Goal: Contribute content

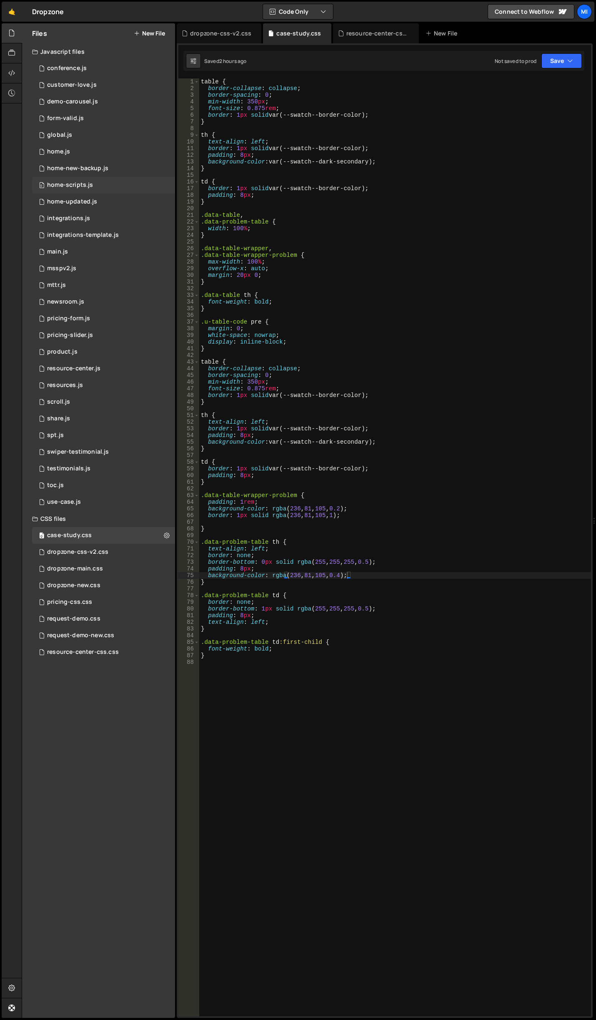
scroll to position [0, 10]
click at [14, 14] on link "🤙" at bounding box center [12, 12] width 20 height 20
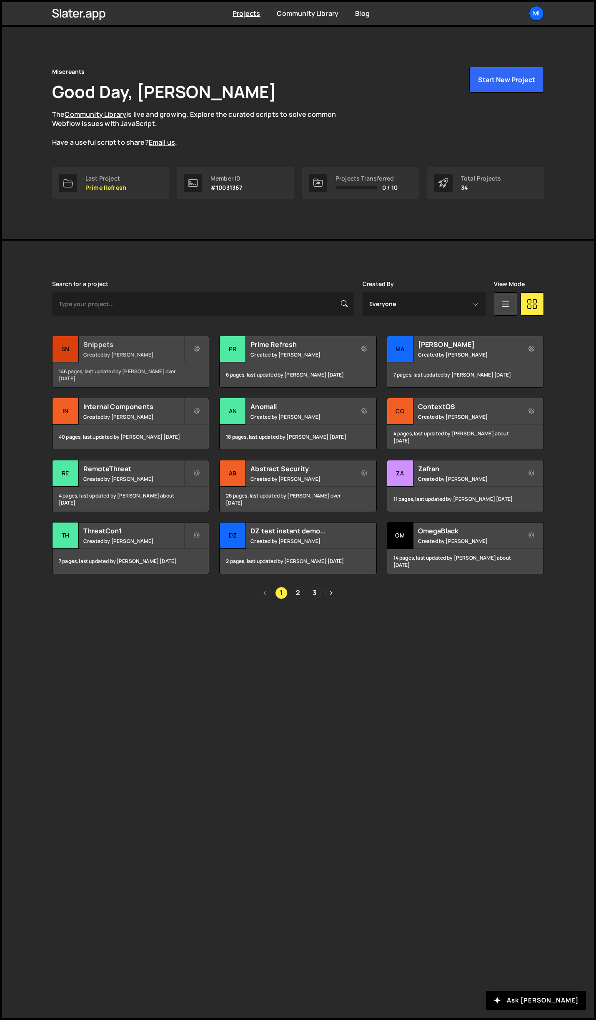
click at [150, 353] on small "Created by [PERSON_NAME]" at bounding box center [133, 354] width 101 height 7
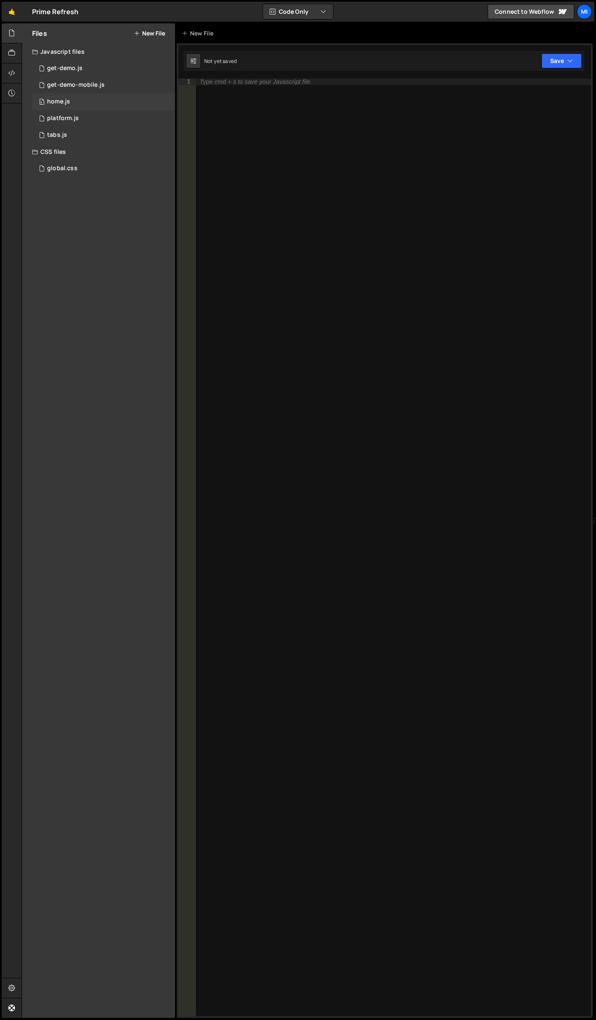
click at [82, 101] on div "0 home.js 0" at bounding box center [103, 101] width 143 height 17
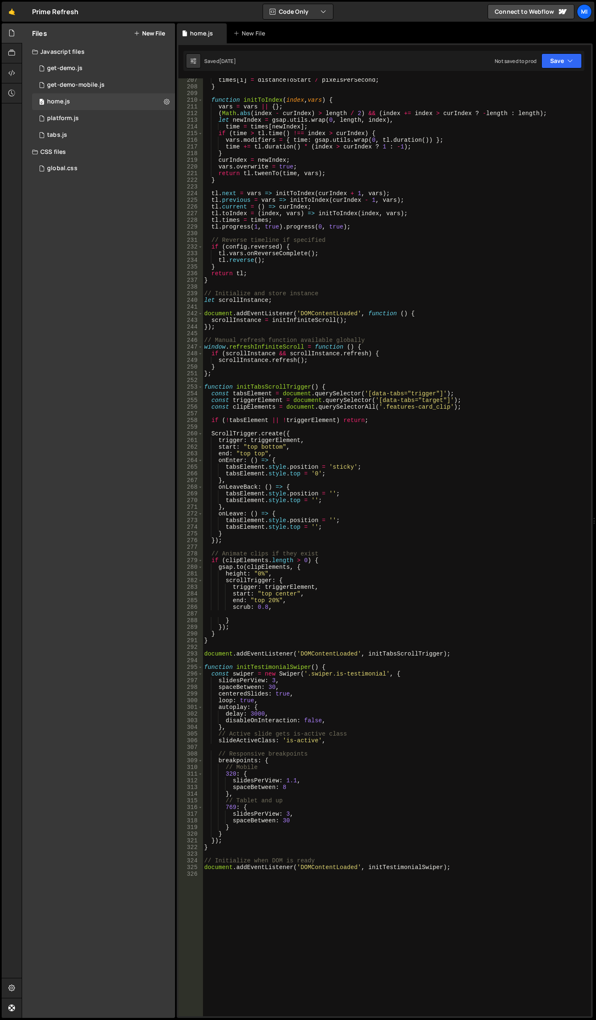
scroll to position [1703, 0]
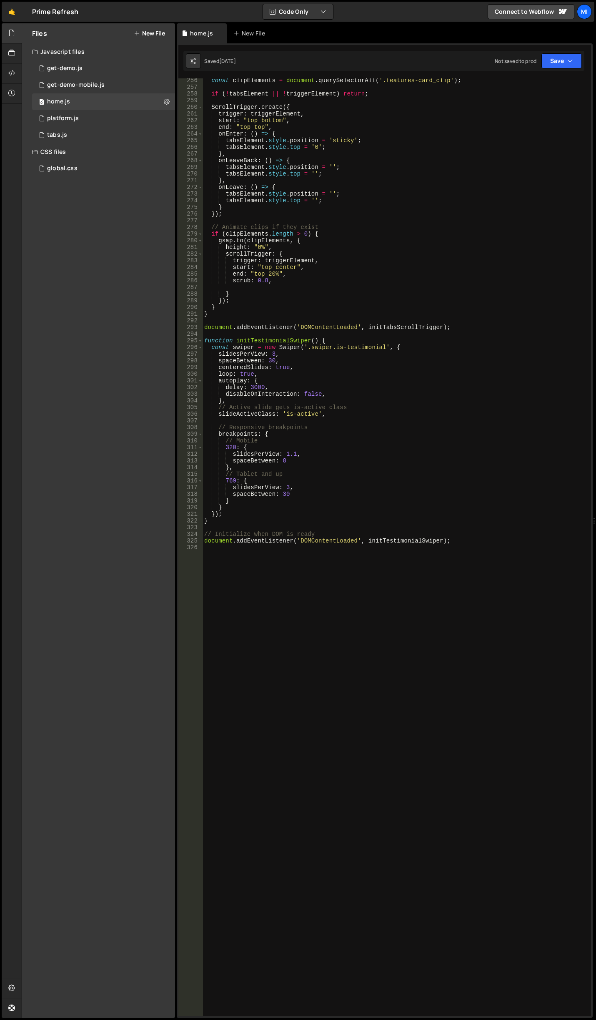
click at [345, 571] on div "const clipElements = document . querySelectorAll ( '.features-card_clip' ) ; if…" at bounding box center [395, 552] width 385 height 951
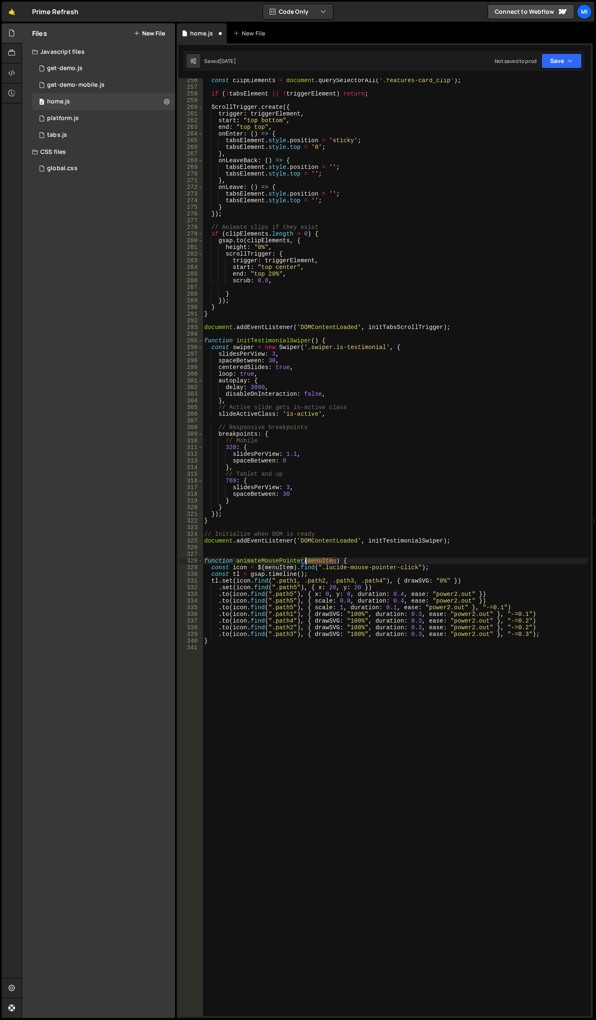
drag, startPoint x: 333, startPoint y: 561, endPoint x: 306, endPoint y: 560, distance: 27.5
click at [306, 560] on div "const clipElements = document . querySelectorAll ( '.features-card_clip' ) ; if…" at bounding box center [395, 552] width 385 height 951
click at [340, 574] on div "const clipElements = document . querySelectorAll ( '.features-card_clip' ) ; if…" at bounding box center [395, 552] width 385 height 951
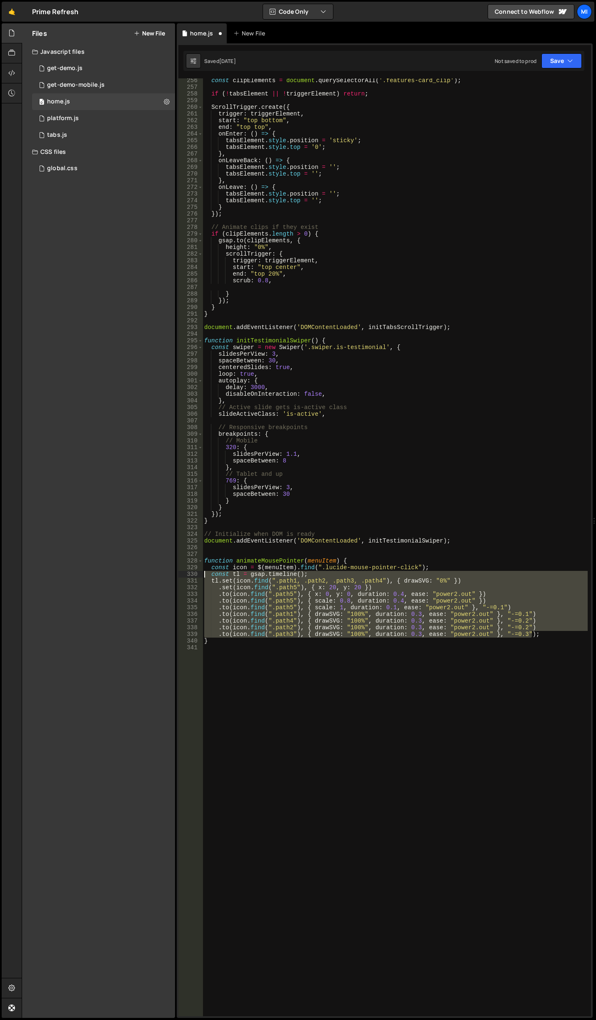
drag, startPoint x: 544, startPoint y: 633, endPoint x: 117, endPoint y: 573, distance: 431.7
click at [117, 573] on div "Files New File Javascript files 0 get-demo.js 0 0 get-demo-mobile.js 0 0 home.j…" at bounding box center [309, 520] width 575 height 995
type textarea "const tl = gsap.timeline(); tl.set(icon.find(".path1, .path2, .path3, .path4"),…"
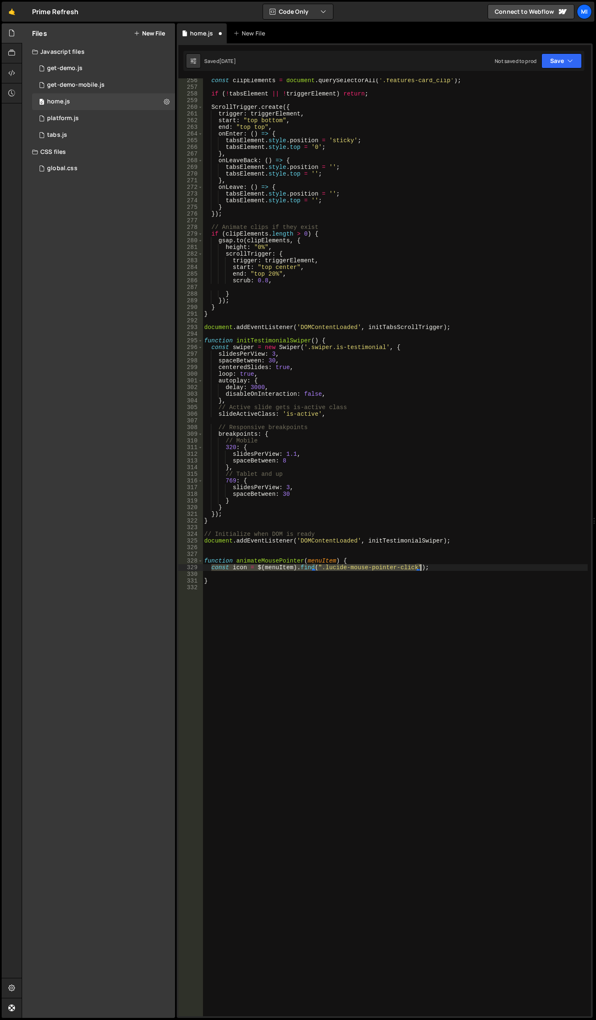
drag, startPoint x: 212, startPoint y: 567, endPoint x: 421, endPoint y: 568, distance: 208.5
click at [421, 568] on div "const clipElements = document . querySelectorAll ( '.features-card_clip' ) ; if…" at bounding box center [395, 552] width 385 height 951
drag, startPoint x: 238, startPoint y: 560, endPoint x: 334, endPoint y: 559, distance: 95.9
click at [334, 559] on div "const clipElements = document . querySelectorAll ( '.features-card_clip' ) ; if…" at bounding box center [395, 552] width 385 height 951
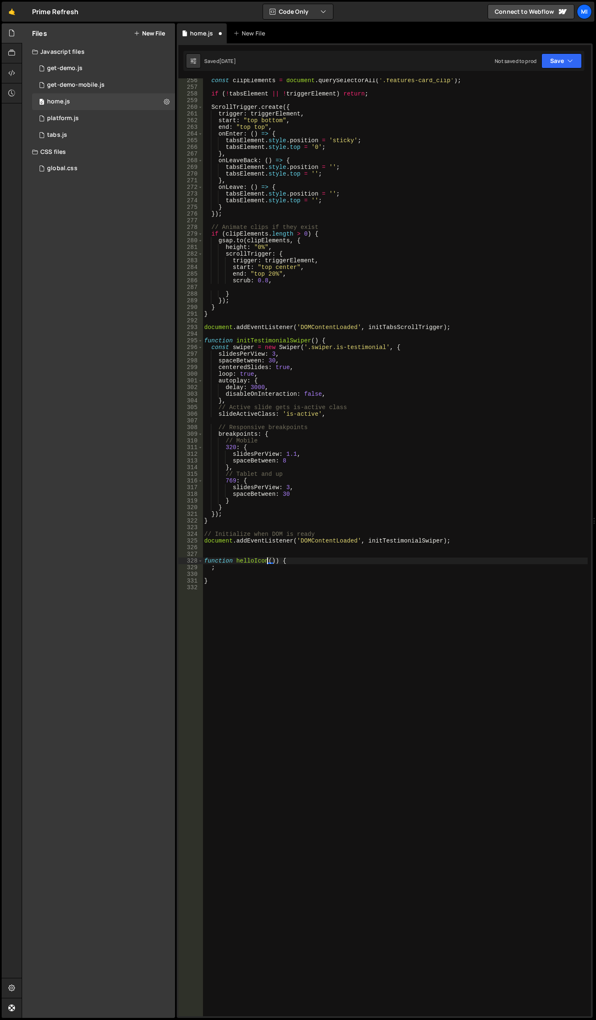
type textarea ";"
type textarea "}"
type textarea "helloIcon();"
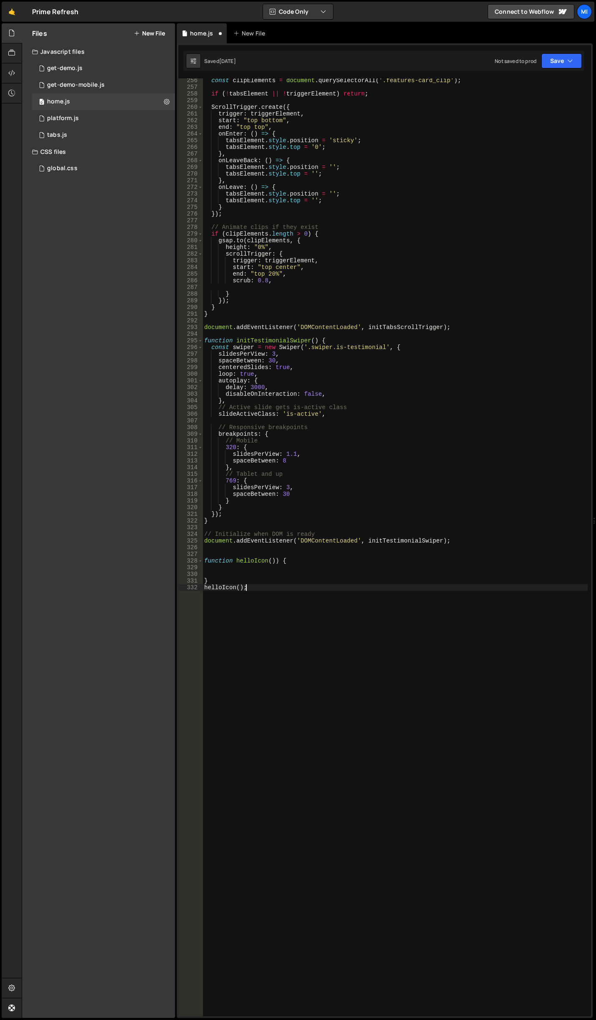
scroll to position [0, 0]
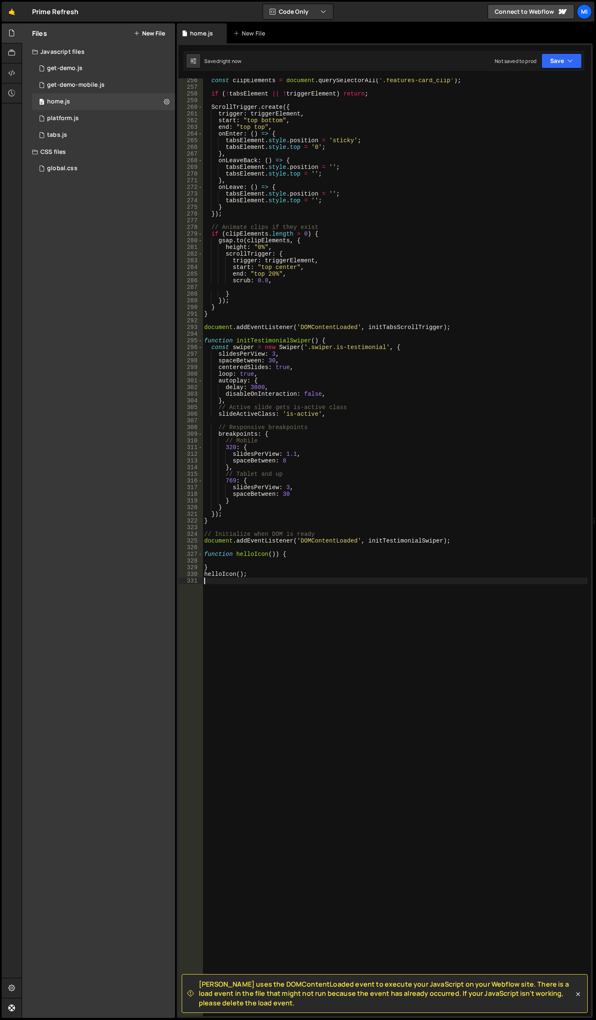
type textarea "}"
click at [289, 687] on div "const clipElements = document . querySelectorAll ( '.features-card_clip' ) ; if…" at bounding box center [395, 552] width 385 height 951
paste textarea "c"
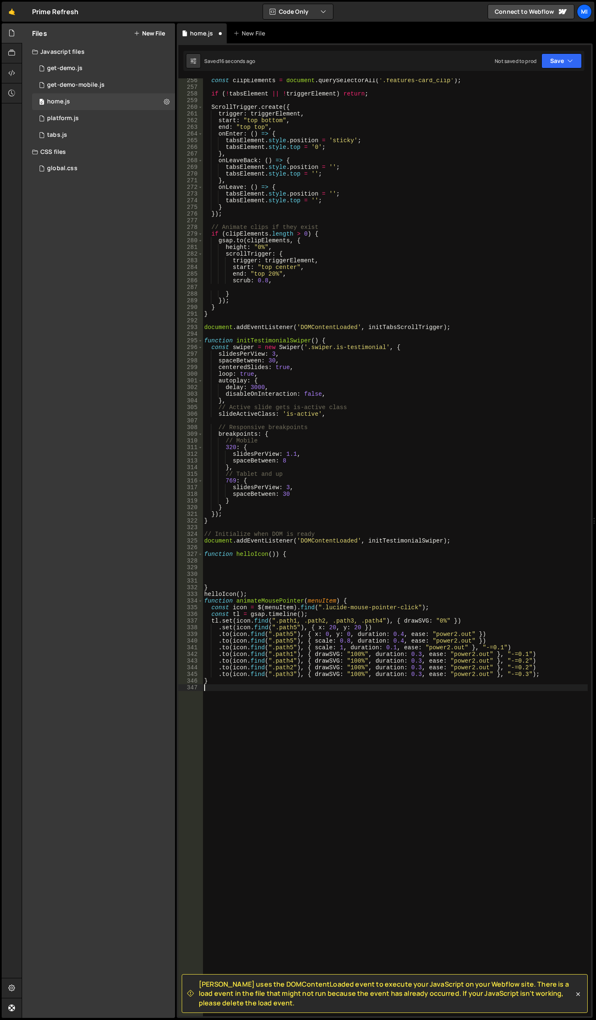
click at [275, 568] on div "const clipElements = document . querySelectorAll ( '.features-card_clip' ) ; if…" at bounding box center [395, 552] width 385 height 951
drag, startPoint x: 350, startPoint y: 559, endPoint x: 358, endPoint y: 539, distance: 21.7
click at [350, 559] on div "const clipElements = document . querySelectorAll ( '.features-card_clip' ) ; if…" at bounding box center [395, 552] width 385 height 951
paste textarea "hello-anim_cursor"
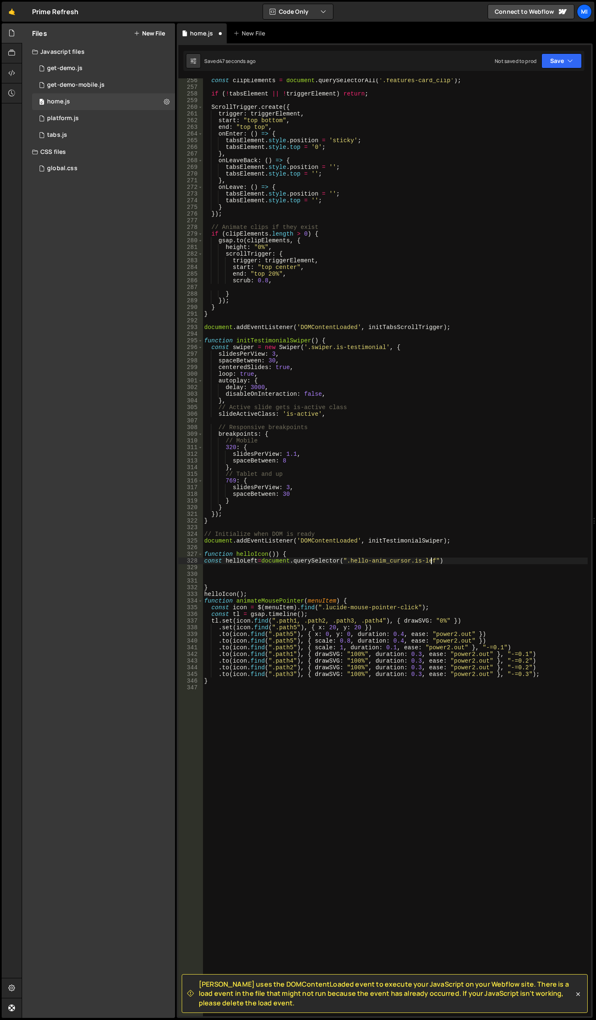
scroll to position [0, 16]
type textarea "const helloLeft=document.querySelector(".hello-anim_cursor.is-left")"
drag, startPoint x: 347, startPoint y: 562, endPoint x: 593, endPoint y: 316, distance: 348.6
click at [434, 559] on div "const clipElements = document . querySelectorAll ( '.features-card_clip' ) ; if…" at bounding box center [395, 552] width 385 height 951
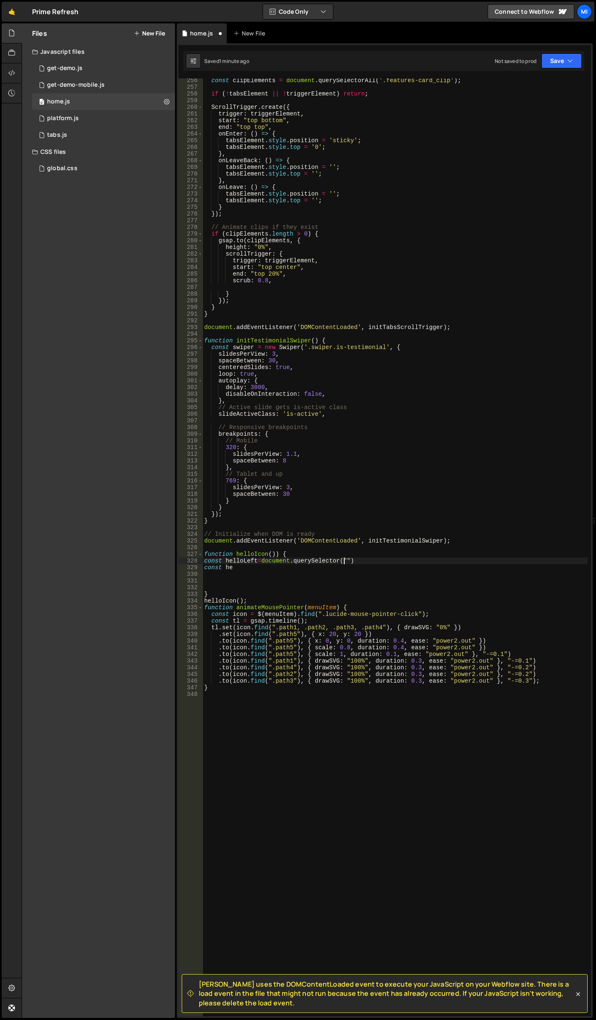
scroll to position [0, 10]
paste textarea "data-anim-hello"
paste textarea "lloLeft=document.querySelector("[data-anim-hello='left']")"
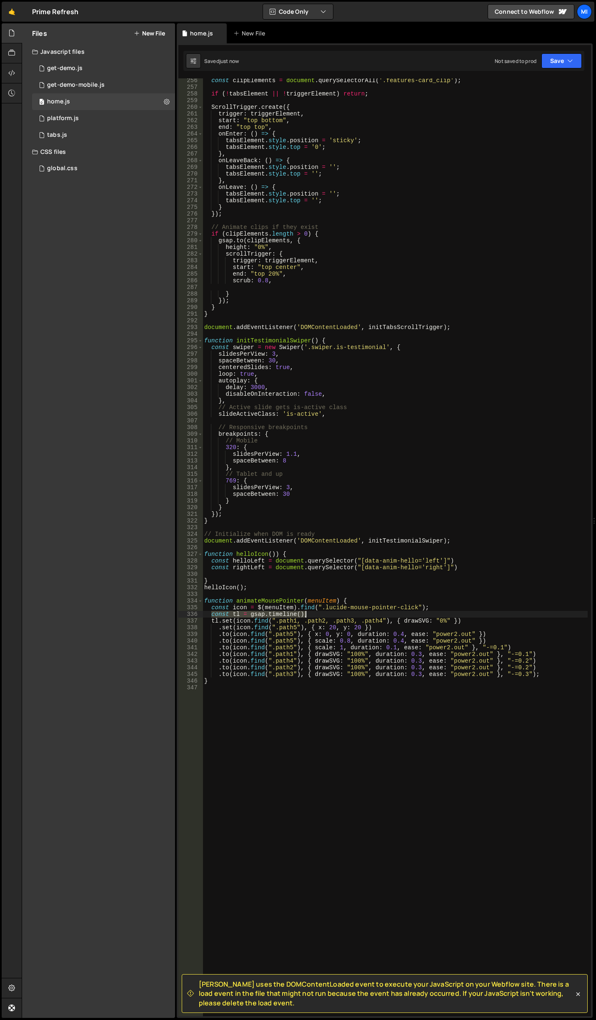
drag, startPoint x: 211, startPoint y: 615, endPoint x: 323, endPoint y: 612, distance: 112.2
click at [323, 612] on div "const clipElements = document . querySelectorAll ( '.features-card_clip' ) ; if…" at bounding box center [395, 552] width 385 height 951
click at [463, 567] on div "const clipElements = document . querySelectorAll ( '.features-card_clip' ) ; if…" at bounding box center [395, 552] width 385 height 951
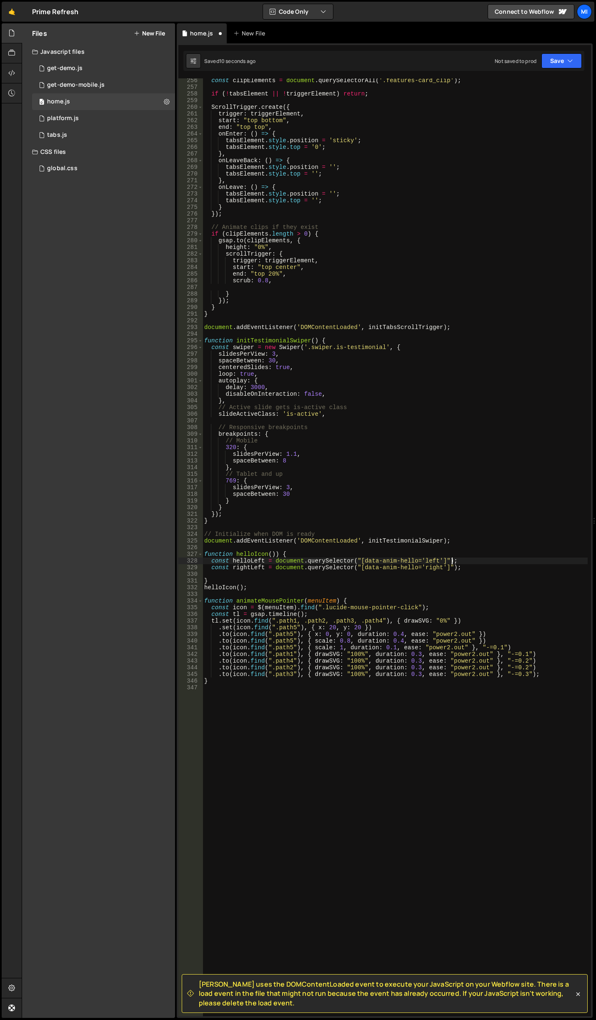
type textarea "const rightLeft = document.querySelector("[data-anim-hello='right']");"
paste textarea "const tl = gsap.timeline();"
type textarea "const tl = gsap.timeline();"
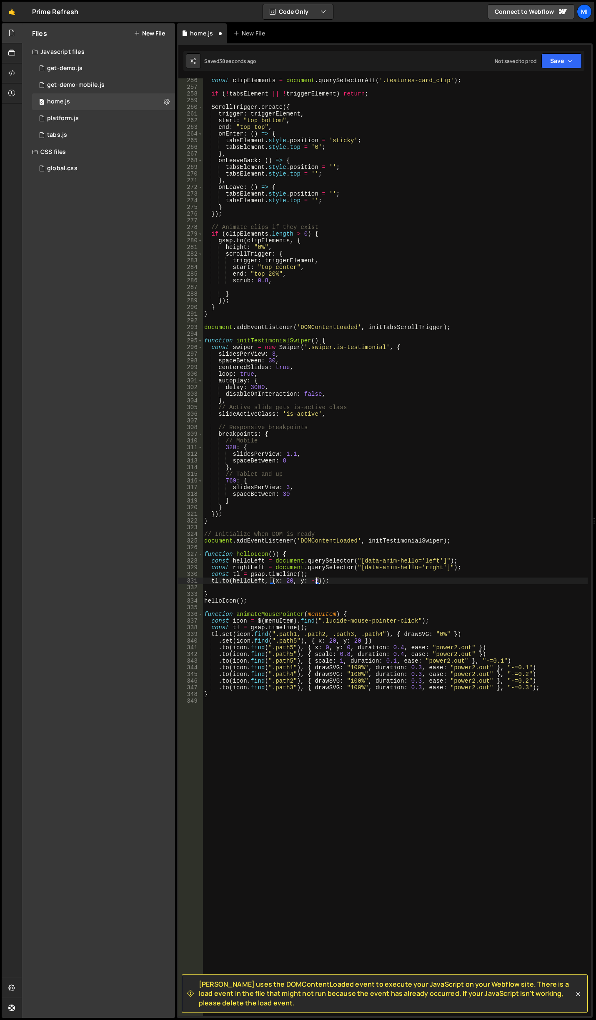
scroll to position [0, 8]
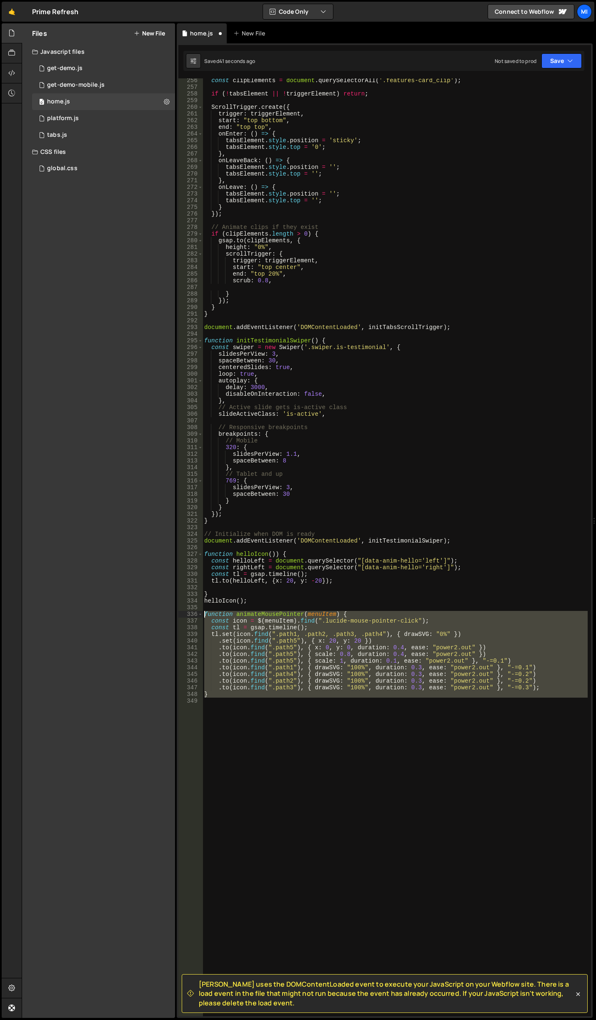
drag, startPoint x: 209, startPoint y: 735, endPoint x: 203, endPoint y: 614, distance: 120.7
click at [203, 614] on div "const clipElements = document . querySelectorAll ( '.features-card_clip' ) ; if…" at bounding box center [395, 552] width 385 height 951
type textarea "function animateMousePointer(menuItem) { const icon = $(menuItem).find(".lucide…"
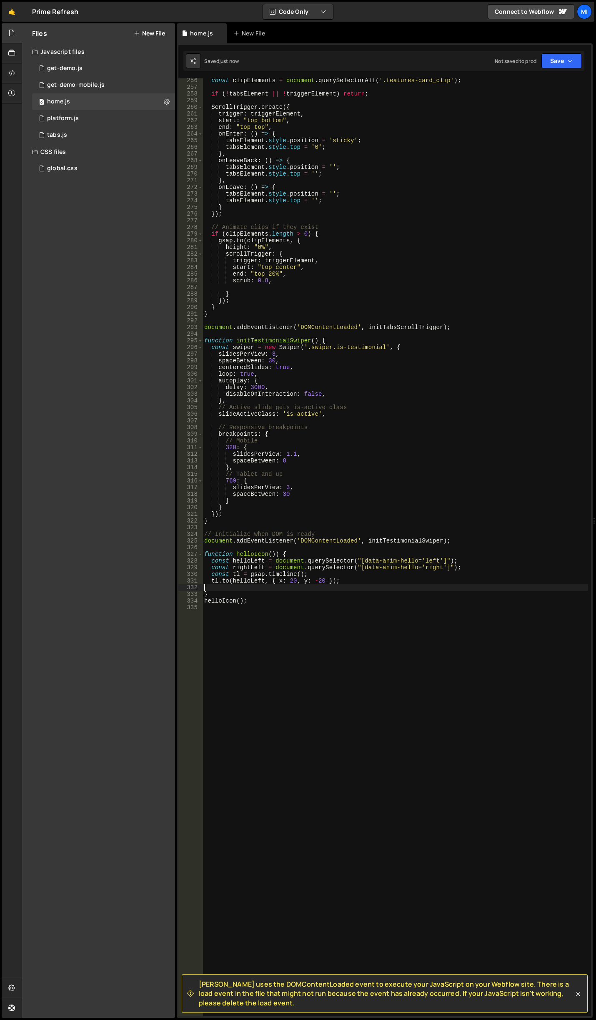
click at [379, 587] on div "const clipElements = document . querySelectorAll ( '.features-card_clip' ) ; if…" at bounding box center [395, 552] width 385 height 951
click at [313, 557] on div "const clipElements = document . querySelectorAll ( '.features-card_clip' ) ; if…" at bounding box center [395, 552] width 385 height 951
click at [293, 574] on div "const clipElements = document . querySelectorAll ( '.features-card_clip' ) ; if…" at bounding box center [395, 552] width 385 height 951
click at [300, 575] on div "const clipElements = document . querySelectorAll ( '.features-card_clip' ) ; if…" at bounding box center [395, 552] width 385 height 951
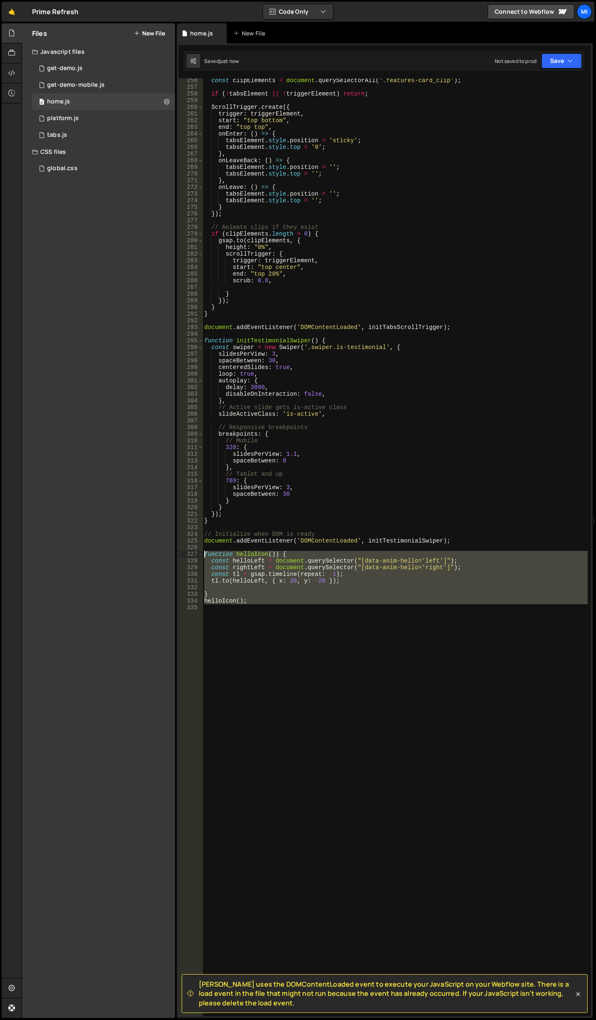
drag, startPoint x: 242, startPoint y: 604, endPoint x: 177, endPoint y: 553, distance: 82.8
click at [177, 553] on div "Slater uses the DOMContentLoaded event to execute your JavaScript on your Webfl…" at bounding box center [385, 530] width 416 height 975
type textarea "function helloIcon()) { const helloLeft = document.querySelector("[data-anim-he…"
drag, startPoint x: 308, startPoint y: 612, endPoint x: 293, endPoint y: 612, distance: 14.6
click at [308, 612] on div "const clipElements = document . querySelectorAll ( '.features-card_clip' ) ; if…" at bounding box center [395, 547] width 385 height 938
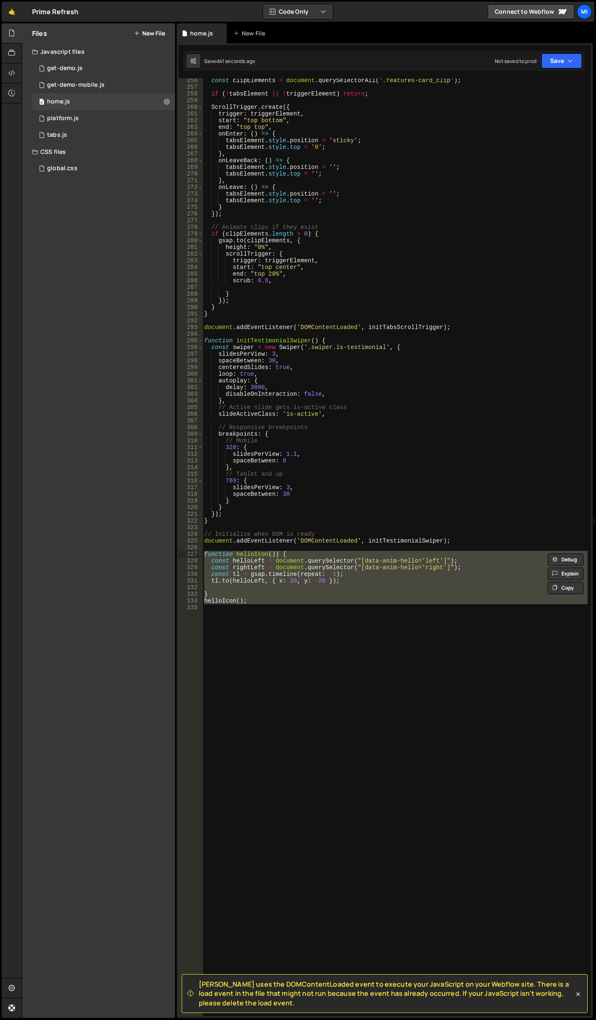
scroll to position [0, 0]
drag, startPoint x: 290, startPoint y: 612, endPoint x: 171, endPoint y: 553, distance: 132.0
click at [171, 553] on div "Files New File Javascript files 0 get-demo.js 0 0 get-demo-mobile.js 0 0 home.j…" at bounding box center [309, 520] width 575 height 995
paste textarea "helloIcon("
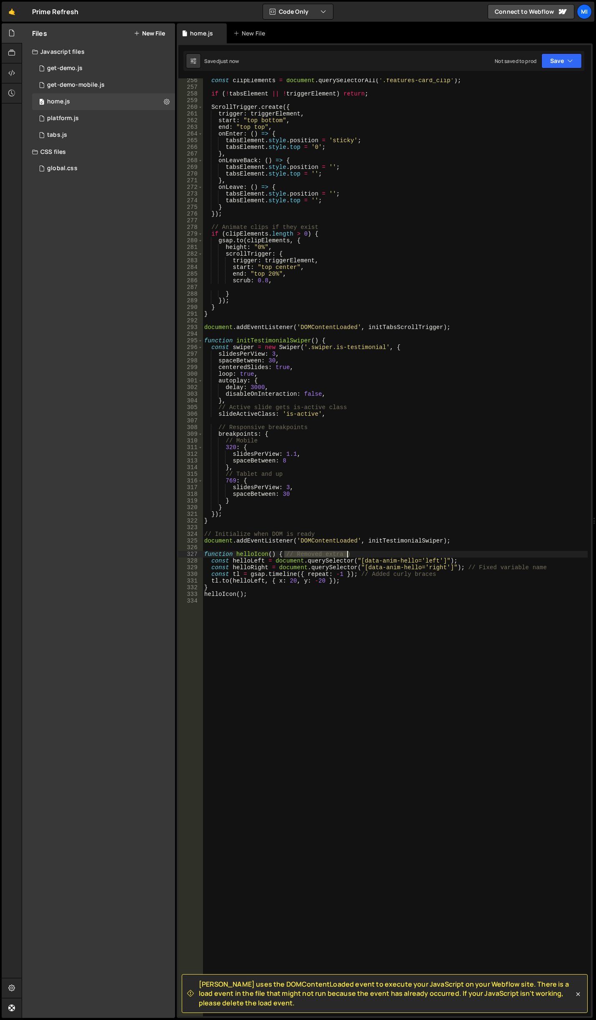
drag, startPoint x: 285, startPoint y: 553, endPoint x: 365, endPoint y: 556, distance: 80.6
click at [365, 556] on div "const clipElements = document . querySelectorAll ( '.features-card_clip' ) ; if…" at bounding box center [395, 552] width 385 height 951
drag, startPoint x: 464, startPoint y: 565, endPoint x: 550, endPoint y: 565, distance: 86.3
click at [550, 565] on div "const clipElements = document . querySelectorAll ( '.features-card_clip' ) ; if…" at bounding box center [395, 552] width 385 height 951
drag, startPoint x: 436, startPoint y: 575, endPoint x: 358, endPoint y: 572, distance: 78.0
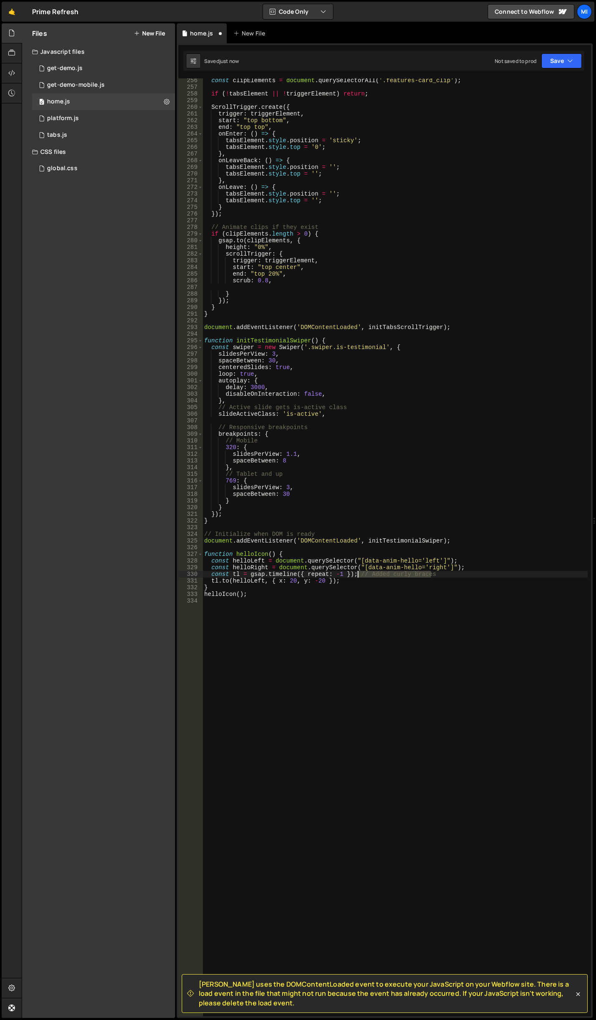
click at [358, 572] on div "const clipElements = document . querySelectorAll ( '.features-card_clip' ) ; if…" at bounding box center [395, 552] width 385 height 951
click at [343, 581] on div "const clipElements = document . querySelectorAll ( '.features-card_clip' ) ; if…" at bounding box center [395, 552] width 385 height 951
drag, startPoint x: 343, startPoint y: 581, endPoint x: 212, endPoint y: 579, distance: 131.0
click at [212, 579] on div "const clipElements = document . querySelectorAll ( '.features-card_clip' ) ; if…" at bounding box center [395, 552] width 385 height 951
click at [353, 577] on div "const clipElements = document . querySelectorAll ( '.features-card_clip' ) ; if…" at bounding box center [395, 552] width 385 height 951
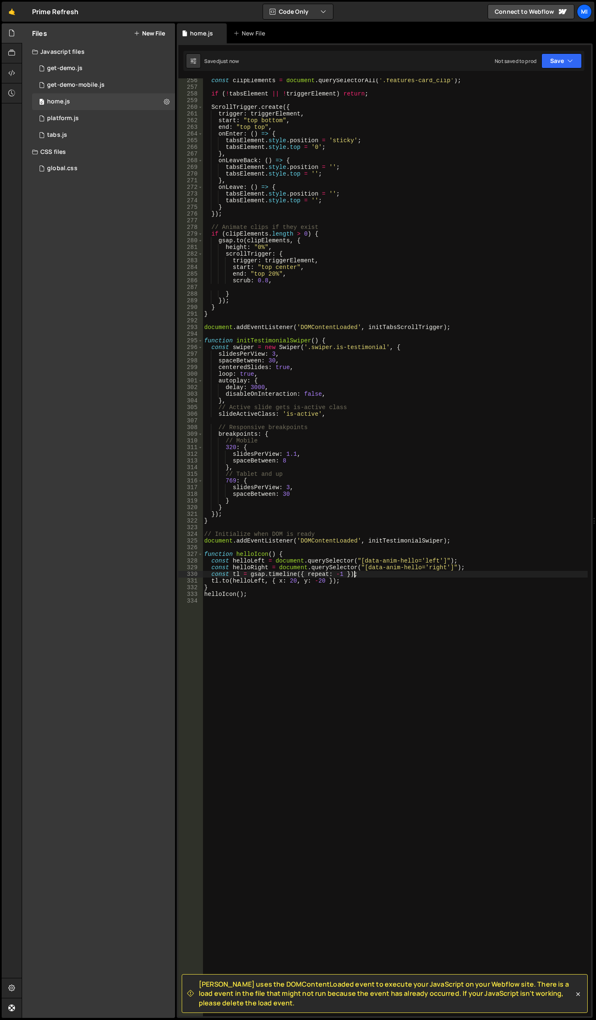
click at [353, 578] on div "const clipElements = document . querySelectorAll ( '.features-card_clip' ) ; if…" at bounding box center [395, 552] width 385 height 951
type textarea "tl.to(helloLeft, { x: 20, y: -20 });"
paste textarea "tl.to(helloLeft, { x: 20, y: -20 });"
drag, startPoint x: 250, startPoint y: 588, endPoint x: 265, endPoint y: 576, distance: 19.3
click at [262, 588] on div "const clipElements = document . querySelectorAll ( '.features-card_clip' ) ; if…" at bounding box center [395, 552] width 385 height 951
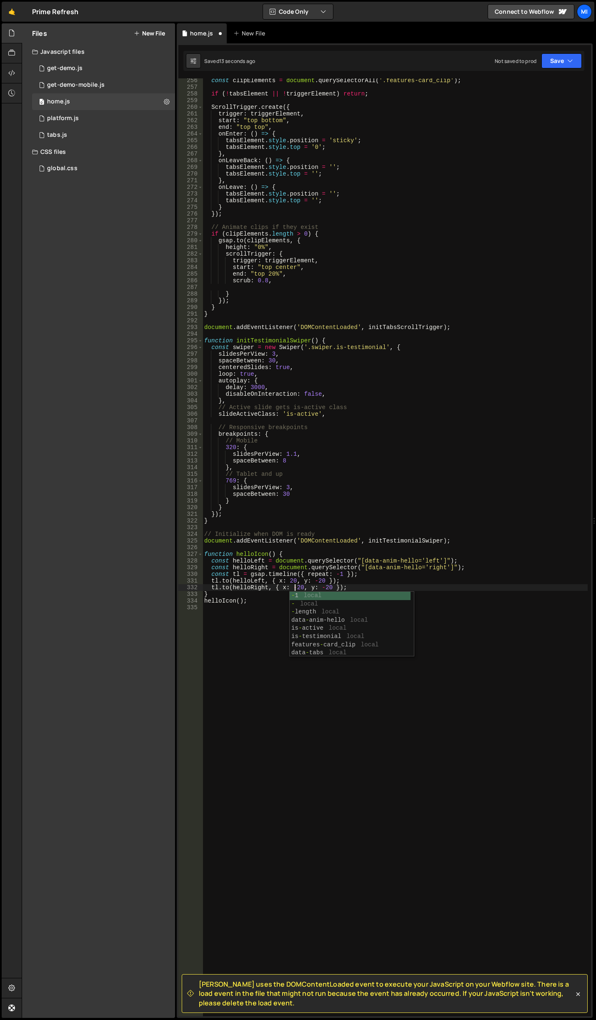
scroll to position [0, 6]
click at [337, 586] on div "const clipElements = document . querySelectorAll ( '.features-card_clip' ) ; if…" at bounding box center [395, 552] width 385 height 951
click at [326, 576] on div "const clipElements = document . querySelectorAll ( '.features-card_clip' ) ; if…" at bounding box center [395, 552] width 385 height 951
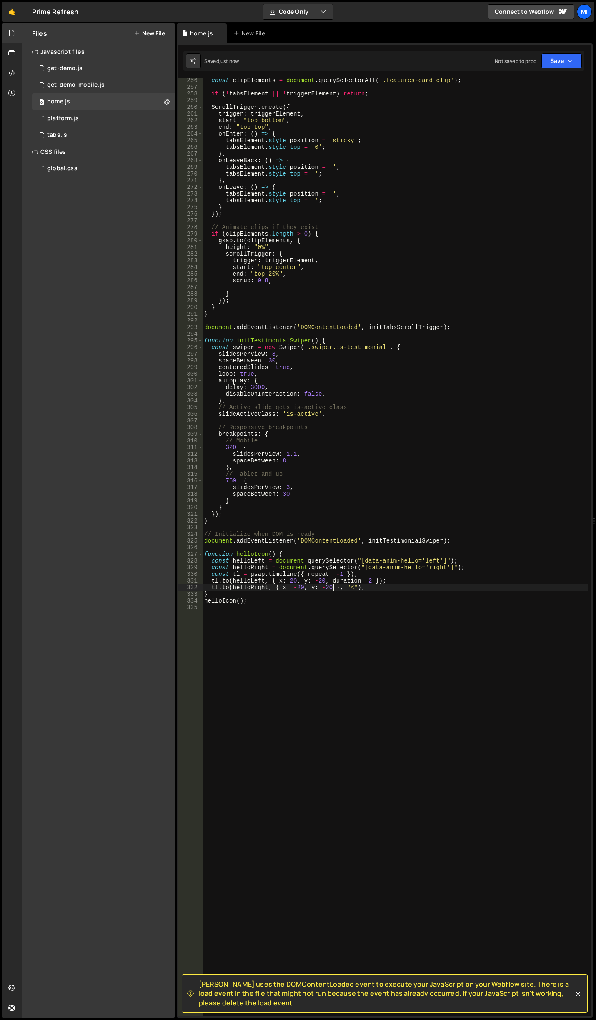
drag, startPoint x: 333, startPoint y: 588, endPoint x: 366, endPoint y: 511, distance: 83.5
click at [333, 588] on div "const clipElements = document . querySelectorAll ( '.features-card_clip' ) ; if…" at bounding box center [395, 552] width 385 height 951
paste textarea "ease: power1.out"
drag, startPoint x: 396, startPoint y: 581, endPoint x: 410, endPoint y: 566, distance: 19.8
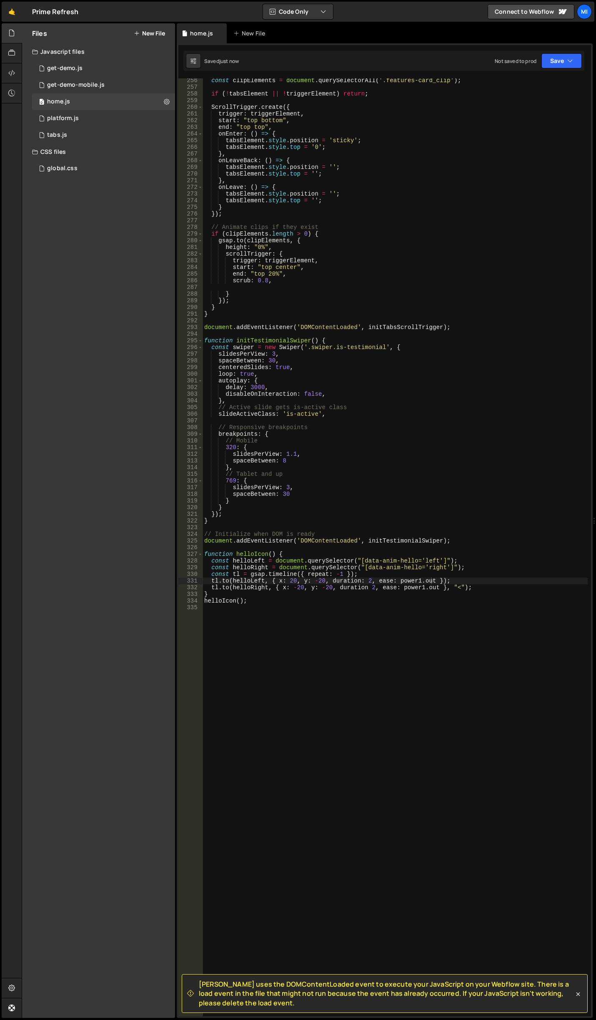
click at [396, 581] on div "const clipElements = document . querySelectorAll ( '.features-card_clip' ) ; if…" at bounding box center [395, 552] width 385 height 951
drag, startPoint x: 376, startPoint y: 581, endPoint x: 440, endPoint y: 580, distance: 63.8
click at [440, 580] on div "const clipElements = document . querySelectorAll ( '.features-card_clip' ) ; if…" at bounding box center [395, 552] width 385 height 951
paste textarea ""elastic.out(1,0.75)""
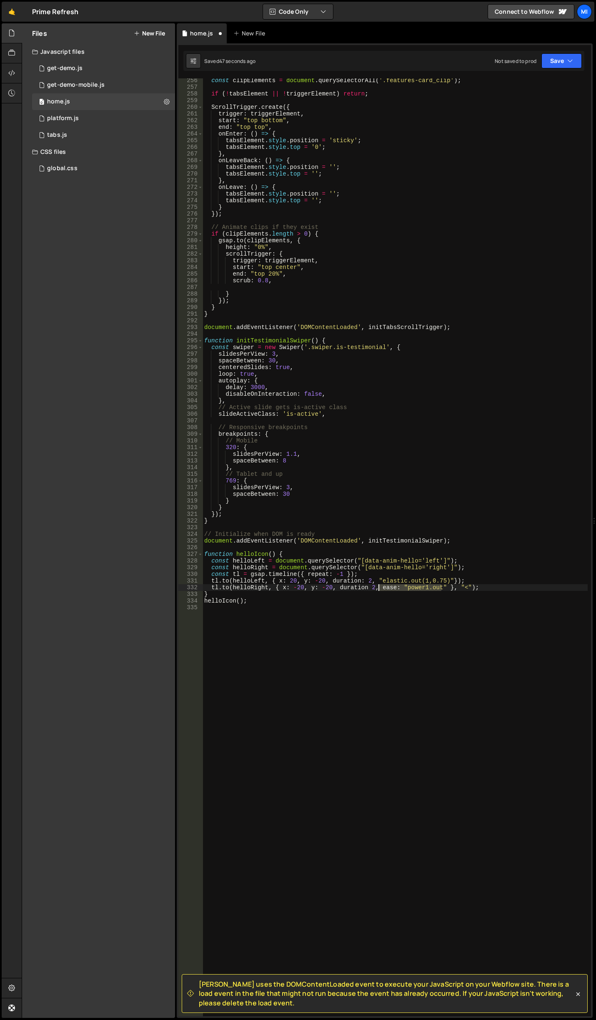
drag, startPoint x: 442, startPoint y: 588, endPoint x: 378, endPoint y: 587, distance: 64.2
click at [378, 587] on div "const clipElements = document . querySelectorAll ( '.features-card_clip' ) ; if…" at bounding box center [395, 552] width 385 height 951
click at [392, 582] on div "const clipElements = document . querySelectorAll ( '.features-card_clip' ) ; if…" at bounding box center [395, 547] width 385 height 938
drag, startPoint x: 397, startPoint y: 579, endPoint x: 437, endPoint y: 580, distance: 40.5
click at [437, 580] on div "const clipElements = document . querySelectorAll ( '.features-card_clip' ) ; if…" at bounding box center [395, 552] width 385 height 951
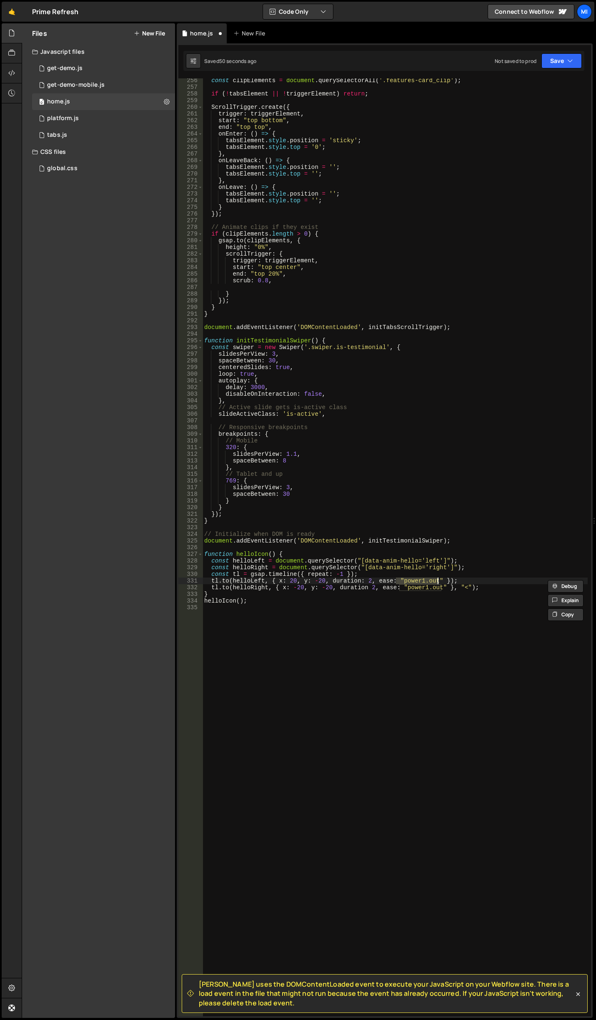
paste textarea "elastic.out(1,0.75)"
drag, startPoint x: 400, startPoint y: 586, endPoint x: 441, endPoint y: 586, distance: 41.3
click at [441, 586] on div "const clipElements = document . querySelectorAll ( '.features-card_clip' ) ; if…" at bounding box center [395, 552] width 385 height 951
paste textarea "elastic.out(1,0.75)"
click at [413, 587] on div "const clipElements = document . querySelectorAll ( '.features-card_clip' ) ; if…" at bounding box center [395, 552] width 385 height 951
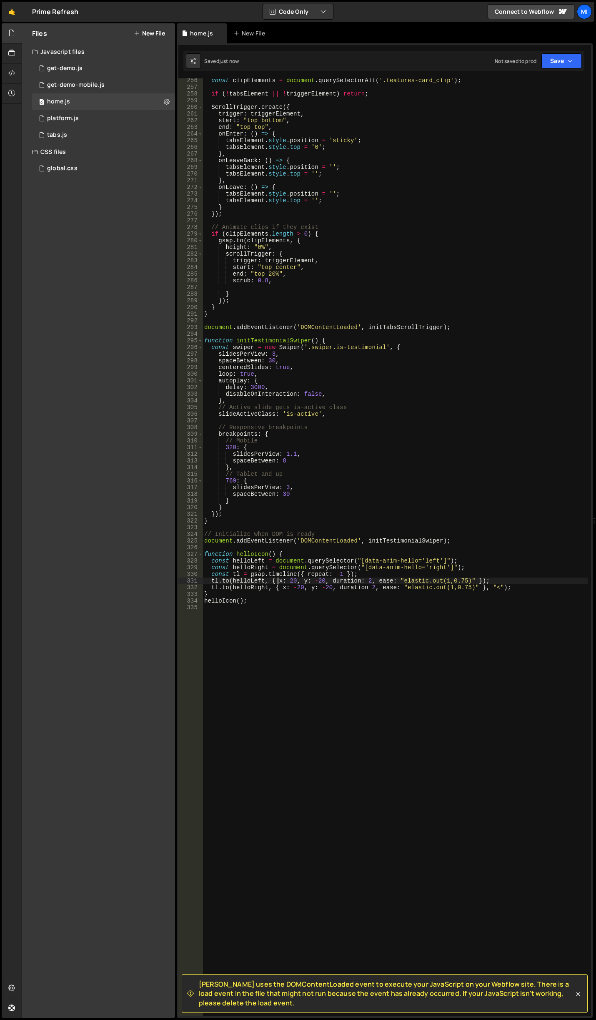
click at [276, 579] on div "const clipElements = document . querySelectorAll ( '.features-card_clip' ) ; if…" at bounding box center [395, 552] width 385 height 951
click at [243, 585] on div "const clipElements = document . querySelectorAll ( '.features-card_clip' ) ; if…" at bounding box center [395, 552] width 385 height 951
click at [246, 596] on div "const clipElements = document . querySelectorAll ( '.features-card_clip' ) ; if…" at bounding box center [395, 552] width 385 height 951
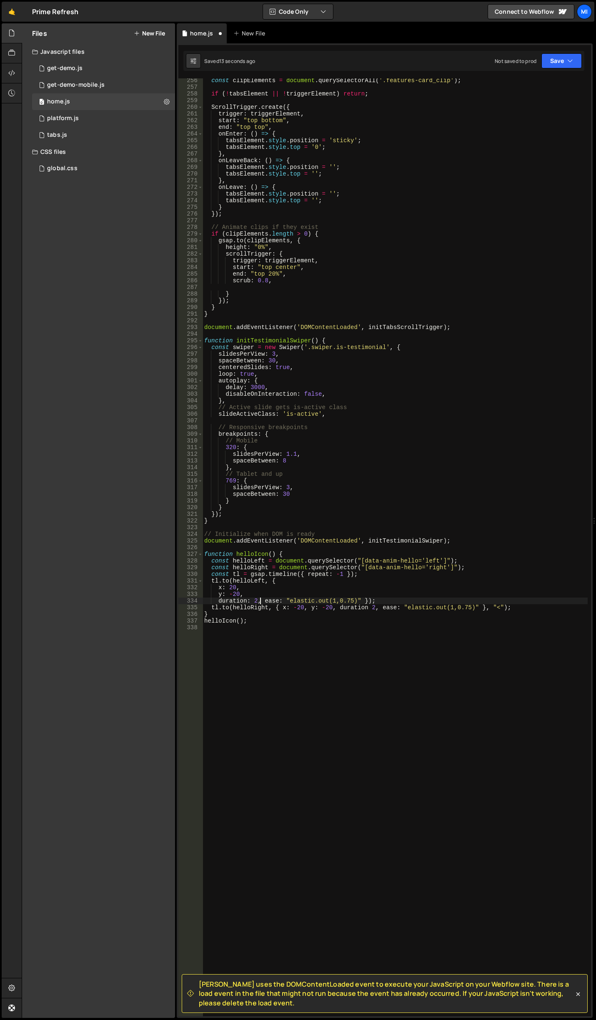
click at [261, 601] on div "const clipElements = document . querySelectorAll ( '.features-card_clip' ) ; if…" at bounding box center [395, 552] width 385 height 951
click at [281, 615] on div "const clipElements = document . querySelectorAll ( '.features-card_clip' ) ; if…" at bounding box center [395, 552] width 385 height 951
click at [247, 620] on div "const clipElements = document . querySelectorAll ( '.features-card_clip' ) ; if…" at bounding box center [395, 552] width 385 height 951
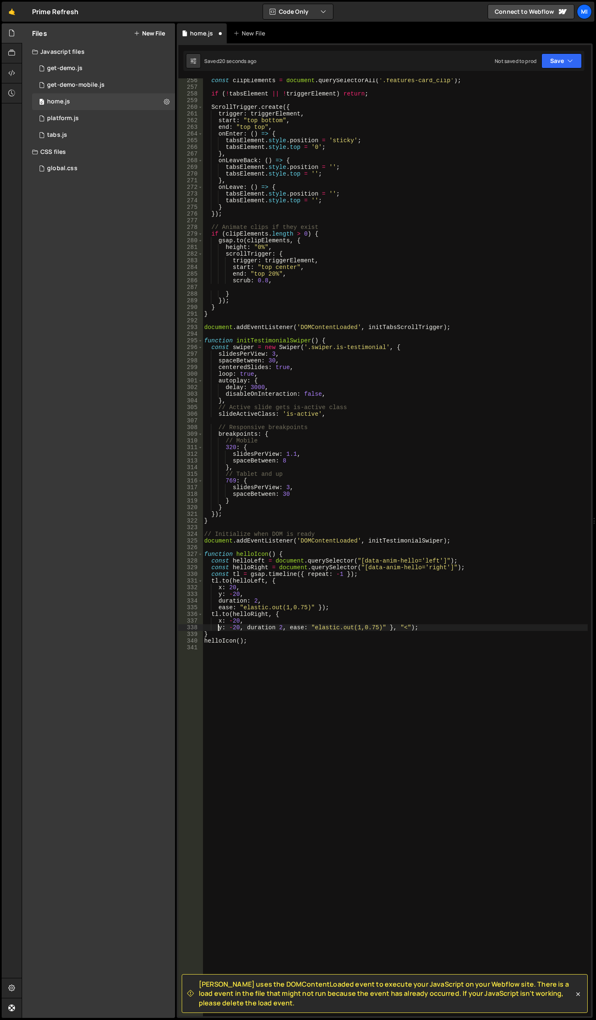
click at [247, 628] on div "const clipElements = document . querySelectorAll ( '.features-card_clip' ) ; if…" at bounding box center [395, 552] width 385 height 951
click at [260, 634] on div "const clipElements = document . querySelectorAll ( '.features-card_clip' ) ; if…" at bounding box center [395, 552] width 385 height 951
type textarea "ease: "elastic.out(1,0.75)" }, "<");"
click at [315, 639] on div "const clipElements = document . querySelectorAll ( '.features-card_clip' ) ; if…" at bounding box center [395, 552] width 385 height 951
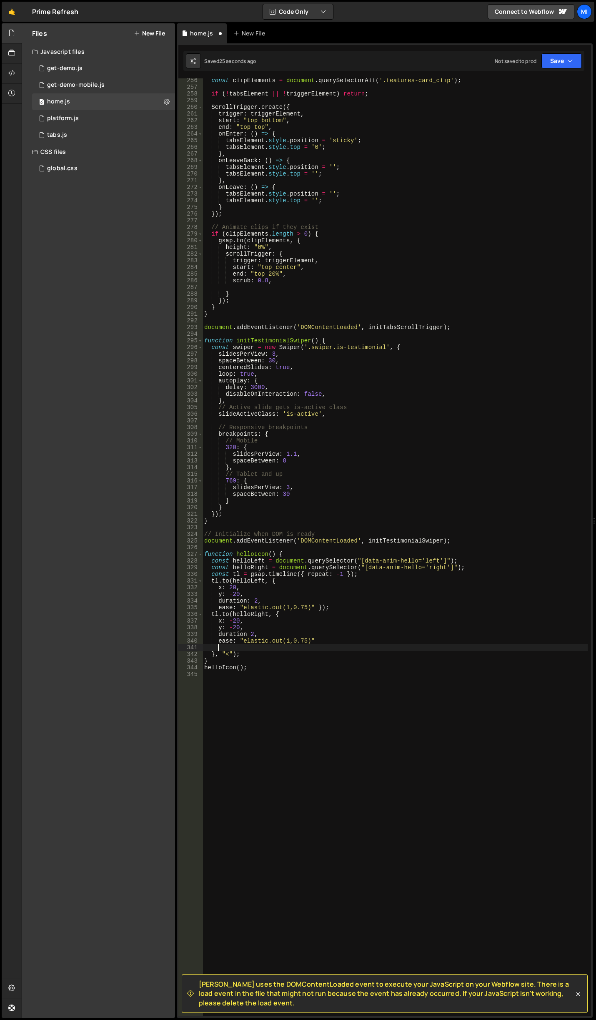
click at [316, 606] on div "const clipElements = document . querySelectorAll ( '.features-card_clip' ) ; if…" at bounding box center [395, 552] width 385 height 951
type textarea "ease: "elastic.out(1,0.75)" });"
click at [327, 653] on div "const clipElements = document . querySelectorAll ( '.features-card_clip' ) ; if…" at bounding box center [395, 552] width 385 height 951
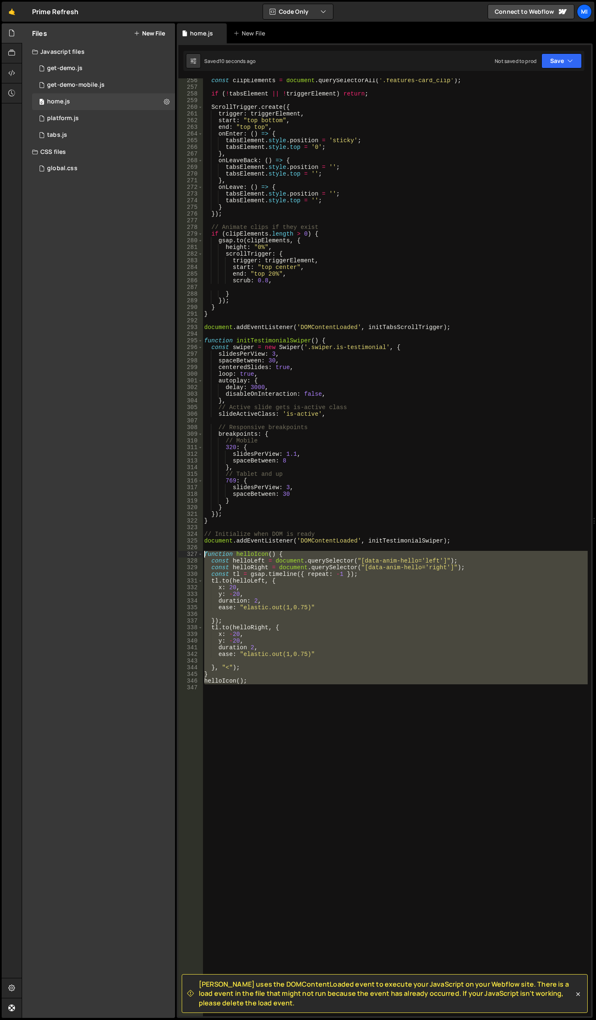
drag, startPoint x: 255, startPoint y: 692, endPoint x: 163, endPoint y: 555, distance: 165.1
click at [163, 555] on div "Files New File Javascript files 0 get-demo.js 0 0 get-demo-mobile.js 0 0 home.j…" at bounding box center [309, 520] width 575 height 995
click at [267, 650] on div "const clipElements = document . querySelectorAll ( '.features-card_clip' ) ; if…" at bounding box center [395, 547] width 385 height 938
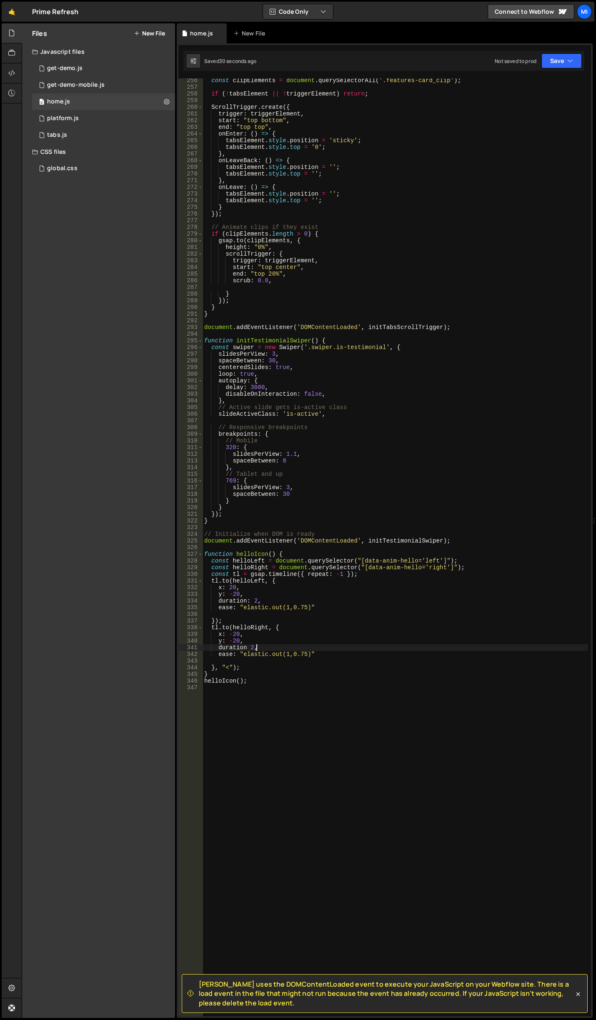
click at [247, 646] on div "const clipElements = document . querySelectorAll ( '.features-card_clip' ) ; if…" at bounding box center [395, 552] width 385 height 951
drag, startPoint x: 300, startPoint y: 653, endPoint x: 305, endPoint y: 653, distance: 5.0
click at [305, 653] on div "const clipElements = document . querySelectorAll ( '.features-card_clip' ) ; if…" at bounding box center [395, 552] width 385 height 951
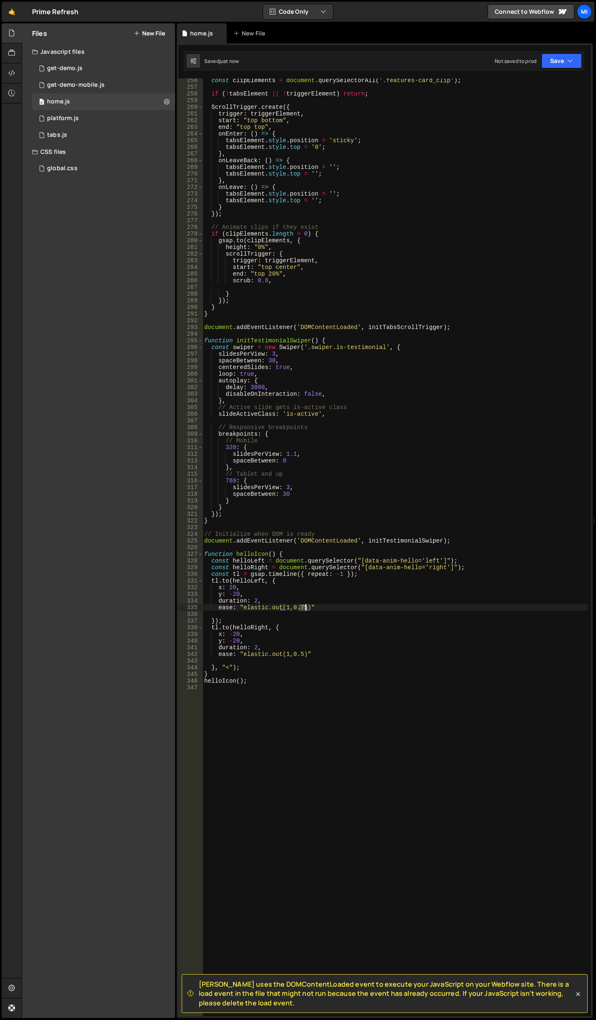
drag, startPoint x: 299, startPoint y: 608, endPoint x: 306, endPoint y: 608, distance: 7.5
click at [306, 608] on div "const clipElements = document . querySelectorAll ( '.features-card_clip' ) ; if…" at bounding box center [395, 552] width 385 height 951
type textarea "ease: "elastic.out(1,0.75)""
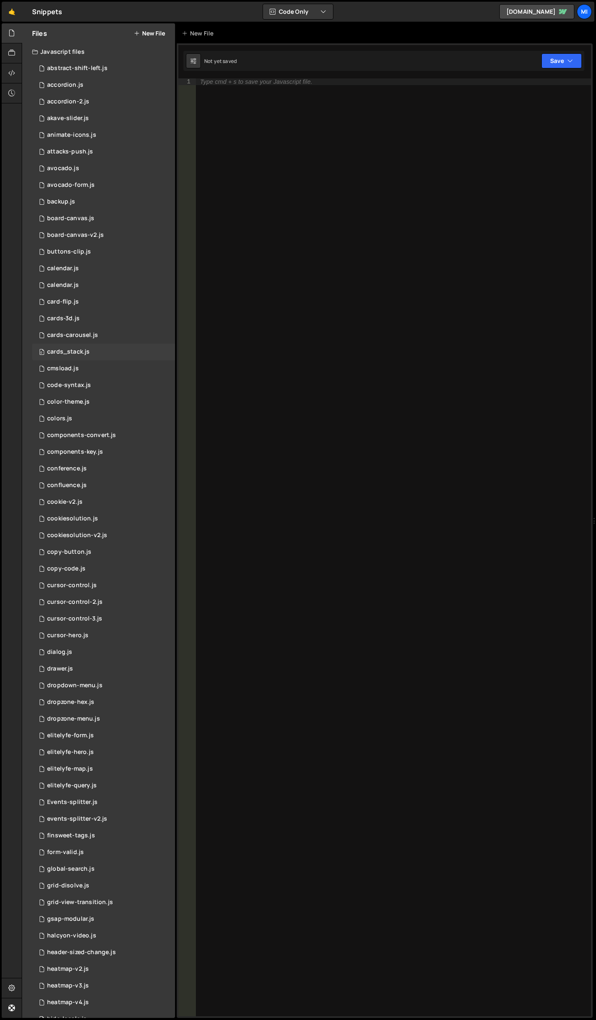
click at [161, 349] on div "0 cards_stack.js 0" at bounding box center [103, 352] width 143 height 17
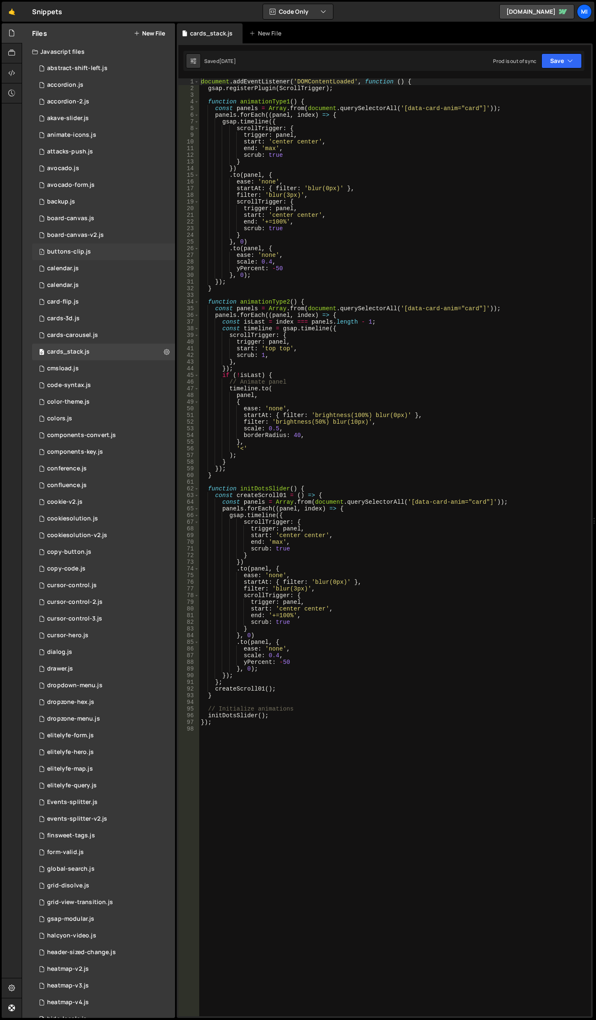
scroll to position [2389, 0]
click at [98, 139] on div "0 animate-icons.js 0" at bounding box center [103, 135] width 143 height 17
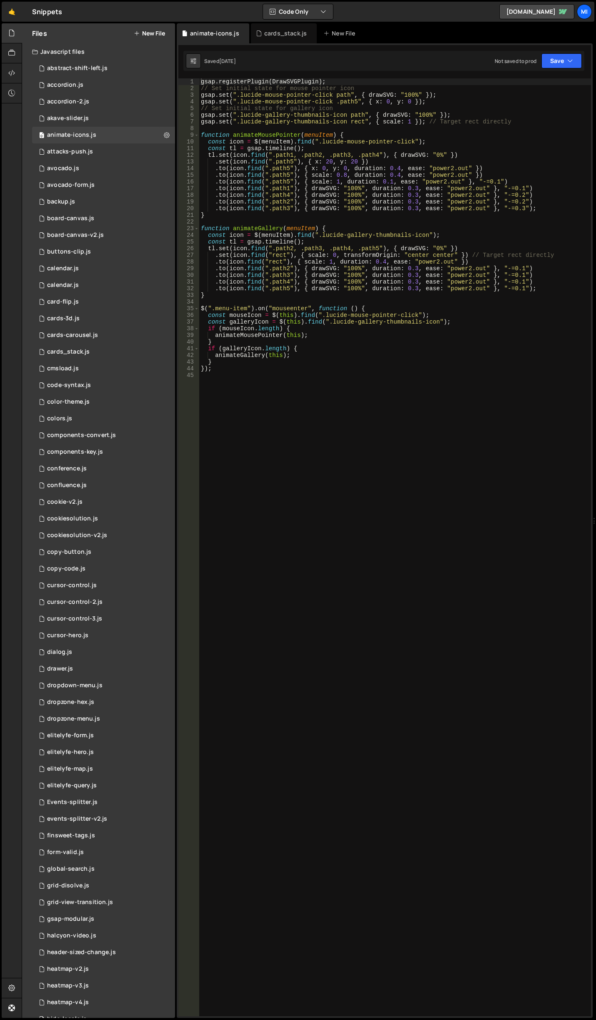
scroll to position [0, 0]
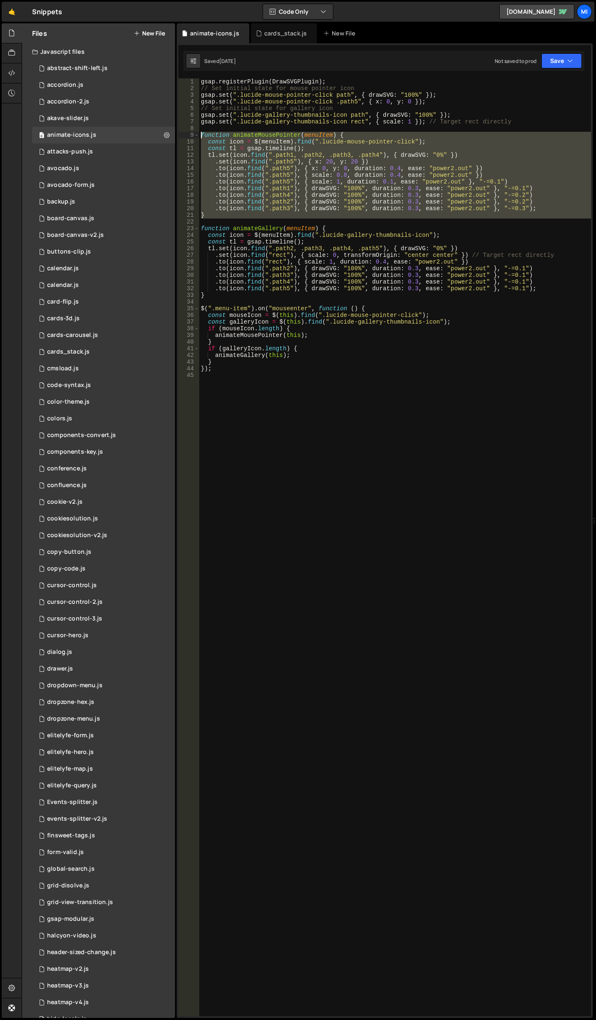
drag, startPoint x: 214, startPoint y: 219, endPoint x: 181, endPoint y: 134, distance: 91.5
click at [181, 134] on div "1 2 3 4 5 6 7 8 9 10 11 12 13 14 15 16 17 18 19 20 21 22 23 24 25 26 27 28 29 3…" at bounding box center [384, 547] width 413 height 938
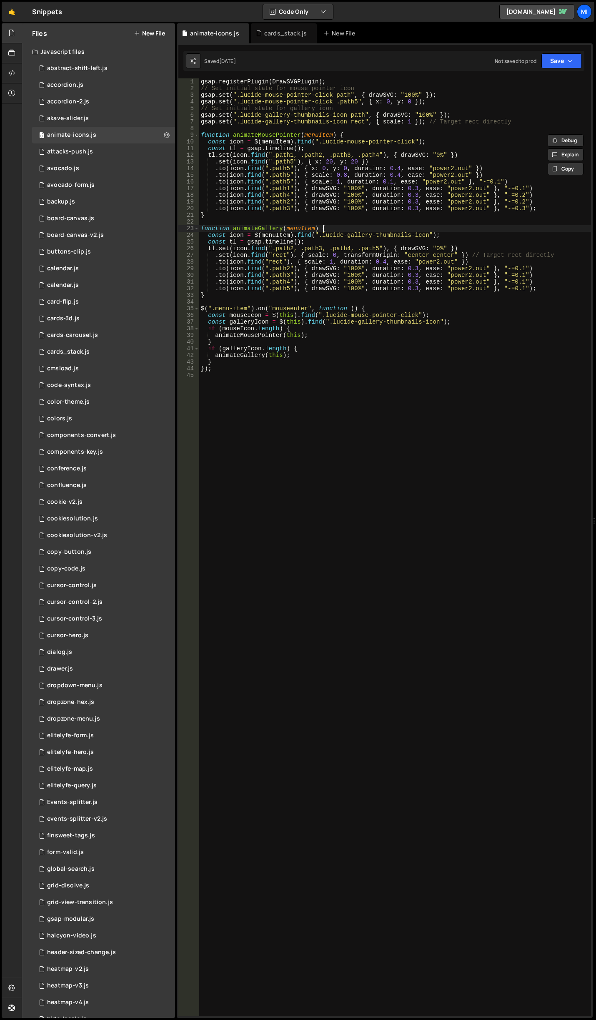
click at [324, 231] on div "gsap . registerPlugin ( DrawSVGPlugin ) ; // Set initial state for mouse pointe…" at bounding box center [395, 553] width 392 height 951
drag, startPoint x: 216, startPoint y: 270, endPoint x: 530, endPoint y: 266, distance: 314.9
click at [530, 266] on div "gsap . registerPlugin ( DrawSVGPlugin ) ; // Set initial state for mouse pointe…" at bounding box center [395, 553] width 392 height 951
type textarea ".to(icon.find(".path2"), { drawSVG: "100%", duration: 0.3, ease: "power2.out" }…"
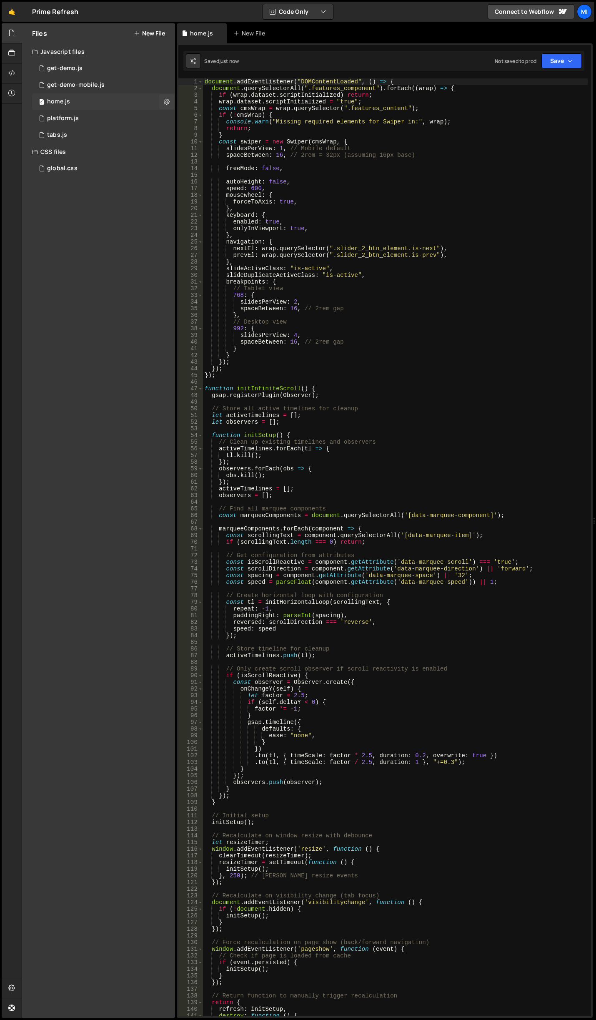
click at [108, 94] on div "0 home.js 0" at bounding box center [103, 101] width 143 height 17
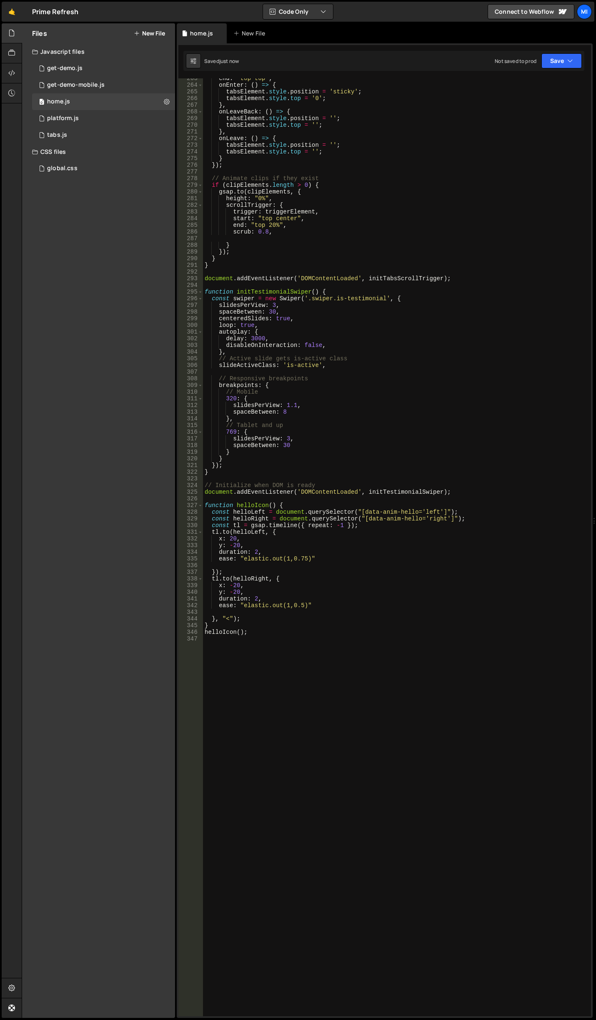
scroll to position [1843, 0]
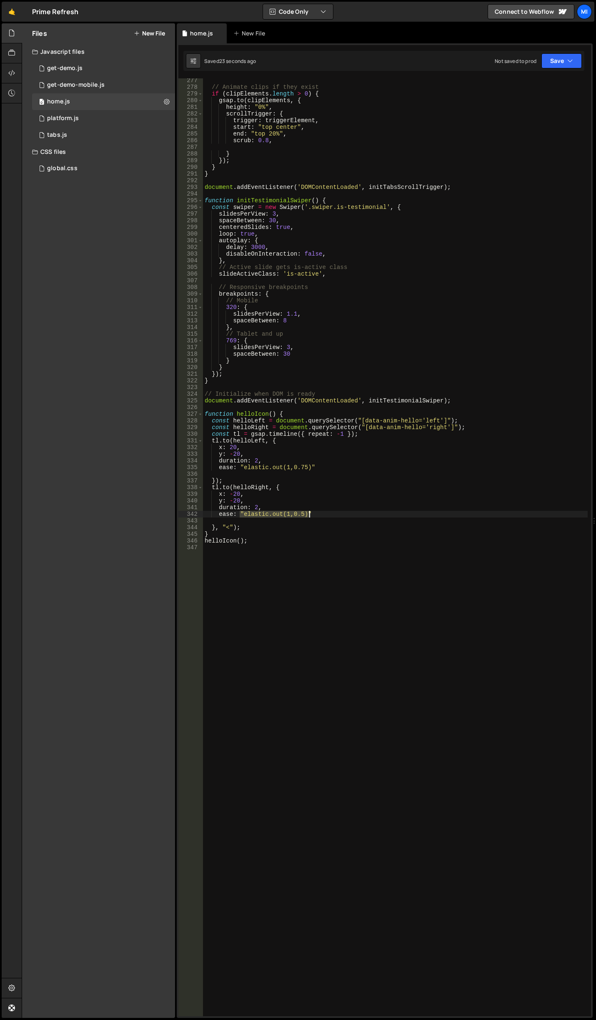
drag, startPoint x: 239, startPoint y: 514, endPoint x: 314, endPoint y: 515, distance: 74.7
click at [314, 515] on div "// Animate clips if they exist if ( clipElements . length > 0 ) { gsap . to ( c…" at bounding box center [395, 552] width 385 height 951
paste textarea "3"
drag, startPoint x: 320, startPoint y: 470, endPoint x: 241, endPoint y: 466, distance: 79.3
click at [241, 466] on div "// Animate clips if they exist if ( clipElements . length > 0 ) { gsap . to ( c…" at bounding box center [395, 552] width 385 height 951
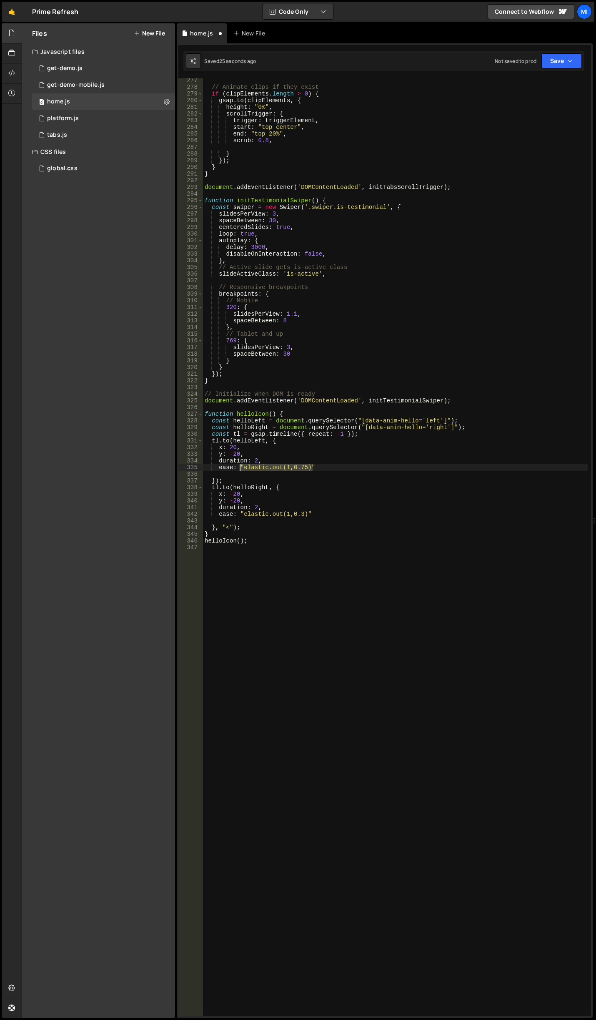
paste textarea "3"
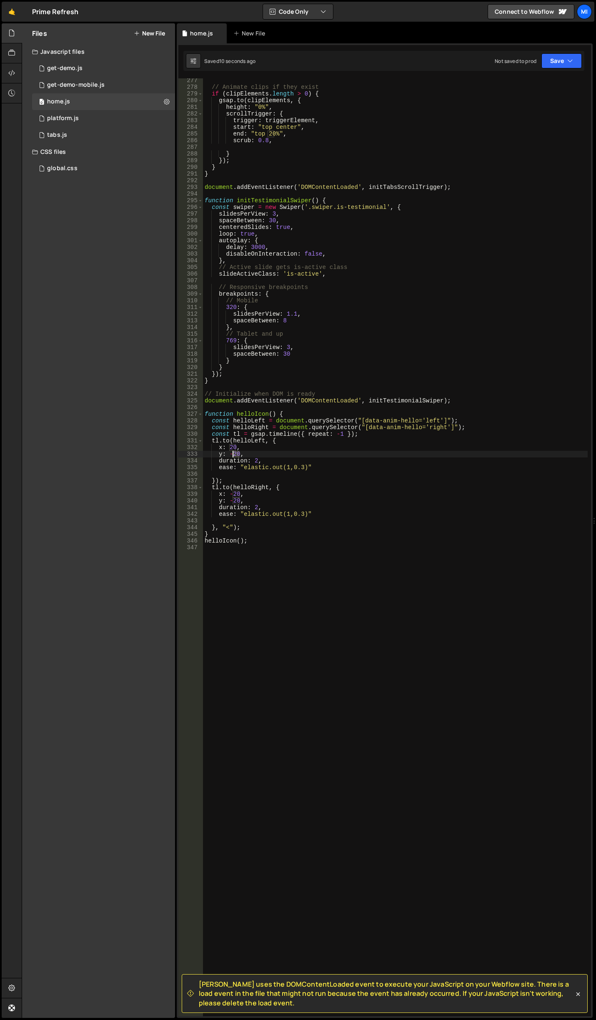
drag, startPoint x: 239, startPoint y: 454, endPoint x: 234, endPoint y: 453, distance: 5.4
click at [234, 453] on div "// Animate clips if they exist if ( clipElements . length > 0 ) { gsap . to ( c…" at bounding box center [395, 552] width 385 height 951
drag, startPoint x: 232, startPoint y: 499, endPoint x: 239, endPoint y: 498, distance: 6.8
click at [239, 498] on div "// Animate clips if they exist if ( clipElements . length > 0 ) { gsap . to ( c…" at bounding box center [395, 552] width 385 height 951
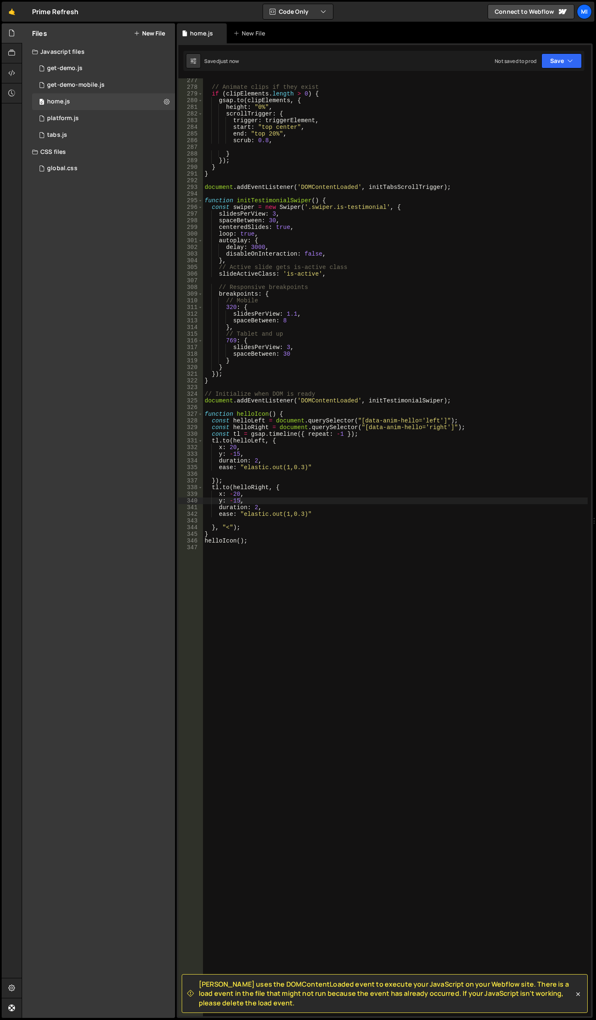
click at [377, 535] on div "// Animate clips if they exist if ( clipElements . length > 0 ) { gsap . to ( c…" at bounding box center [395, 552] width 385 height 951
drag, startPoint x: 231, startPoint y: 493, endPoint x: 239, endPoint y: 491, distance: 8.0
click at [239, 491] on div "// Animate clips if they exist if ( clipElements . length > 0 ) { gsap . to ( c…" at bounding box center [395, 552] width 385 height 951
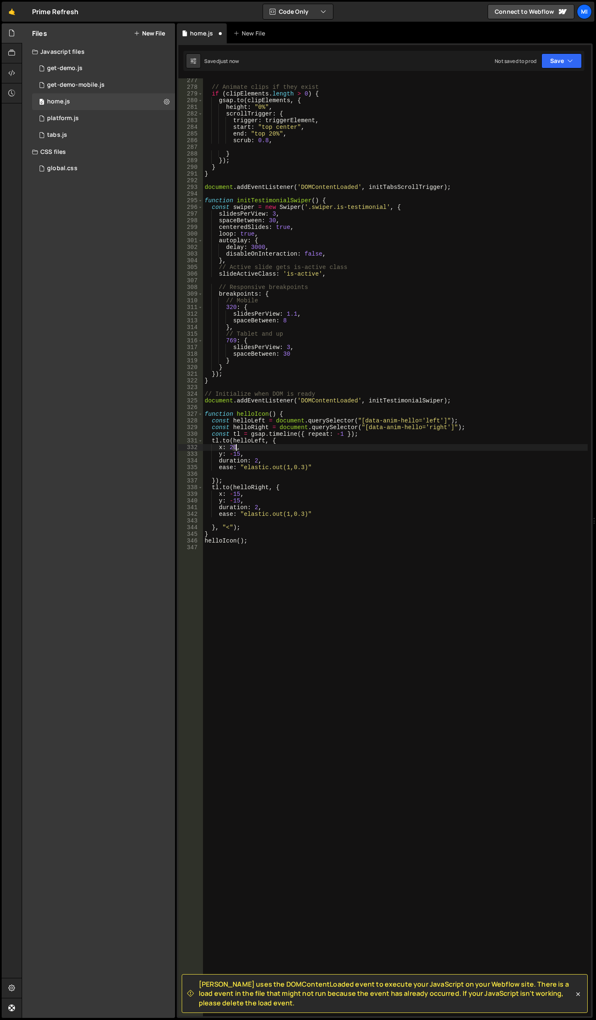
drag, startPoint x: 231, startPoint y: 447, endPoint x: 237, endPoint y: 447, distance: 5.8
click at [237, 447] on div "// Animate clips if they exist if ( clipElements . length > 0 ) { gsap . to ( c…" at bounding box center [395, 552] width 385 height 951
type textarea "x: 15,"
click at [315, 410] on div "// Animate clips if they exist if ( clipElements . length > 0 ) { gsap . to ( c…" at bounding box center [395, 552] width 385 height 951
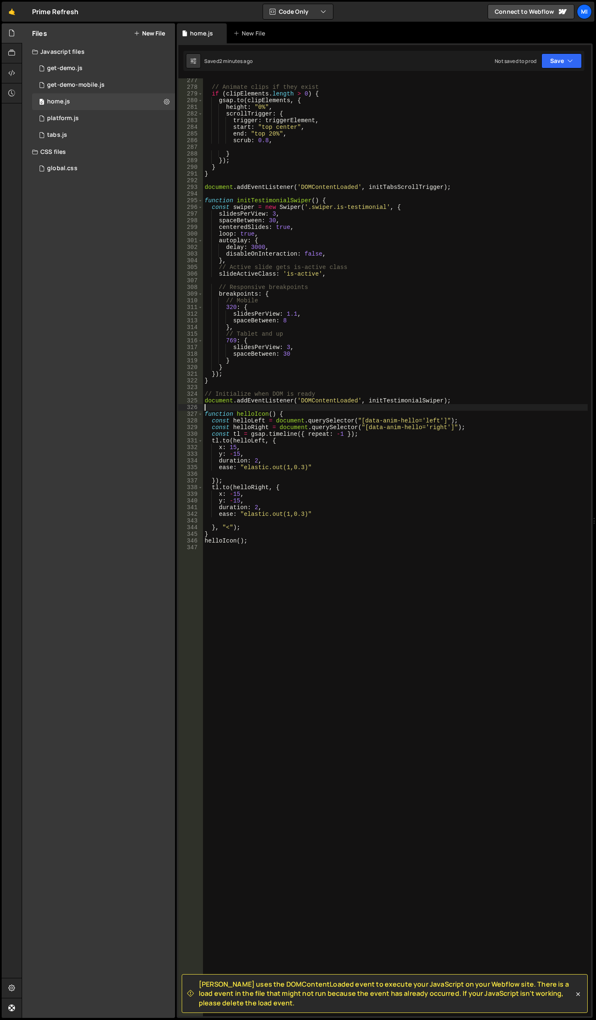
scroll to position [0, 0]
click at [315, 413] on div "// Animate clips if they exist if ( clipElements . length > 0 ) { gsap . to ( c…" at bounding box center [395, 552] width 385 height 951
type textarea "function helloIcon() {"
paste textarea
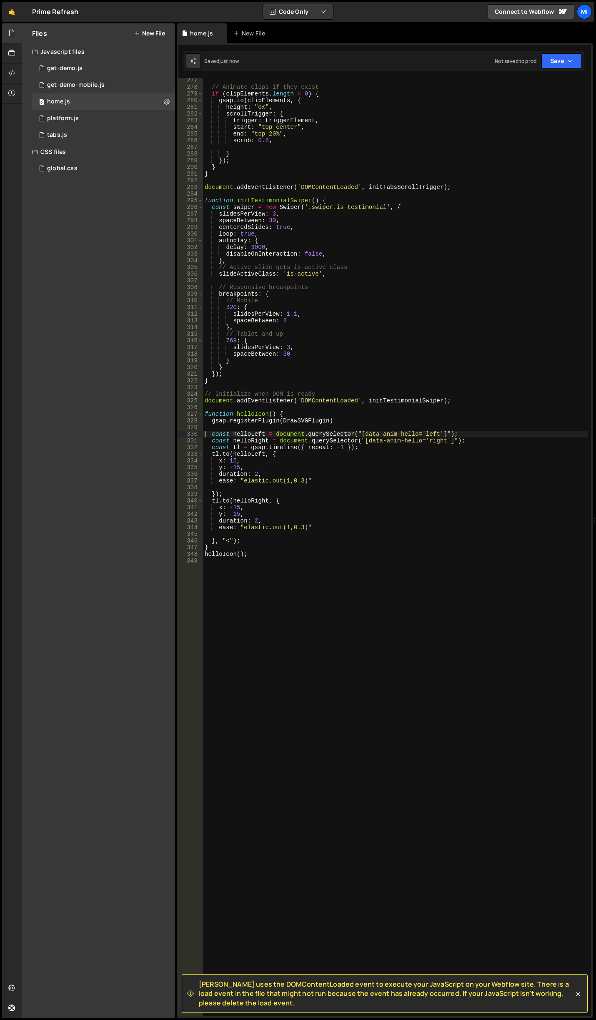
type textarea "const helloLeft = document.querySelector("[data-anim-hello='left']");"
click at [317, 534] on div "// Animate clips if they exist if ( clipElements . length > 0 ) { gsap . to ( c…" at bounding box center [395, 552] width 385 height 951
click at [316, 541] on div "// Animate clips if they exist if ( clipElements . length > 0 ) { gsap . to ( c…" at bounding box center [395, 552] width 385 height 951
type textarea "}, "<");"
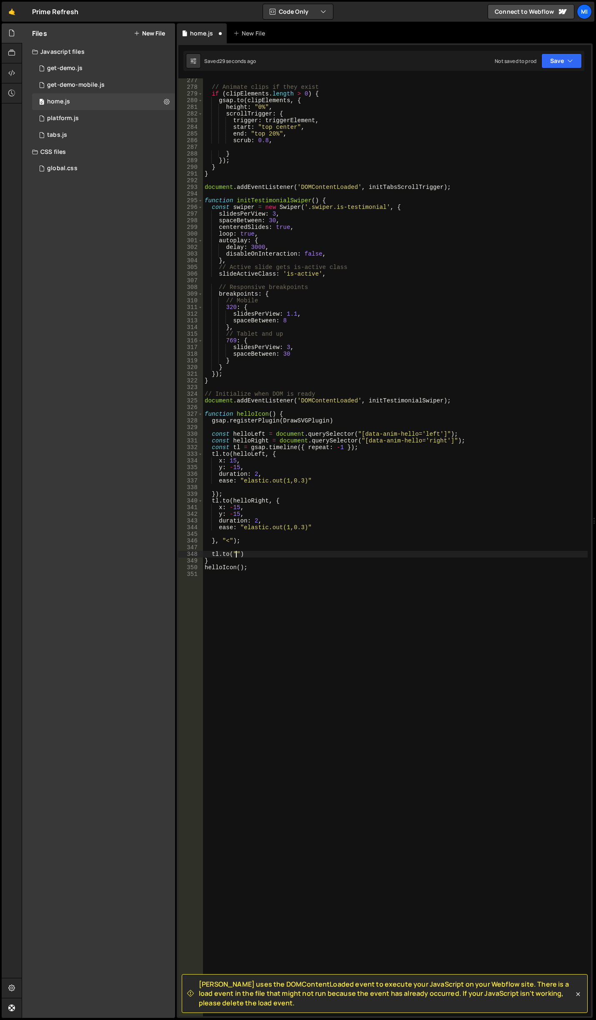
paste textarea "hello-line""
click at [473, 436] on div "// Animate clips if they exist if ( clipElements . length > 0 ) { gsap . to ( c…" at bounding box center [395, 552] width 385 height 951
click at [473, 440] on div "// Animate clips if they exist if ( clipElements . length > 0 ) { gsap . to ( c…" at bounding box center [395, 552] width 385 height 951
type textarea "const helloRight = document.querySelector("[data-anim-hello='right']");"
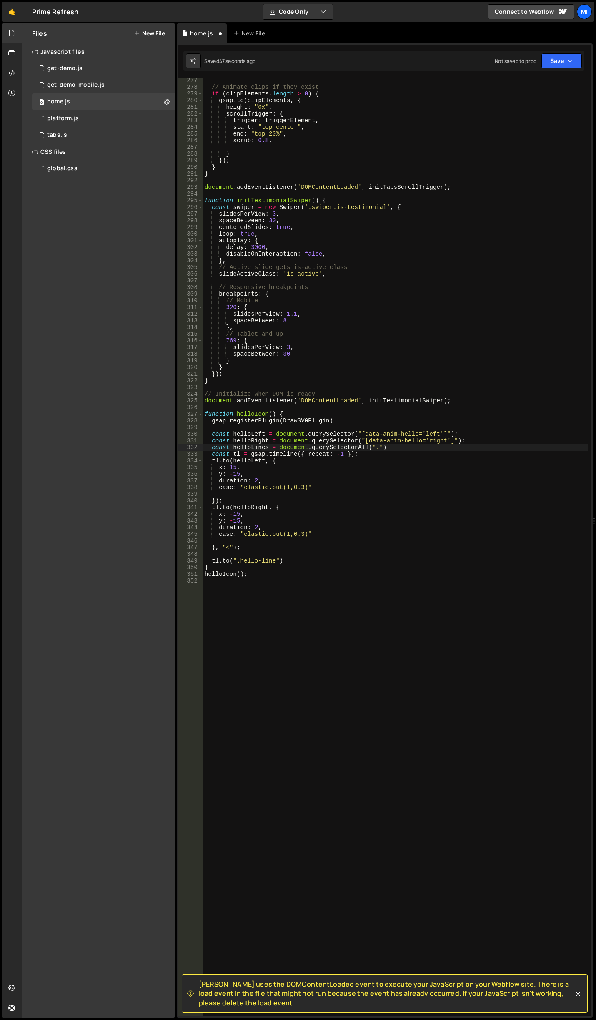
scroll to position [0, 12]
paste textarea "hello-line"
drag, startPoint x: 234, startPoint y: 446, endPoint x: 268, endPoint y: 445, distance: 34.2
click at [268, 445] on div "// Animate clips if they exist if ( clipElements . length > 0 ) { gsap . to ( c…" at bounding box center [395, 552] width 385 height 951
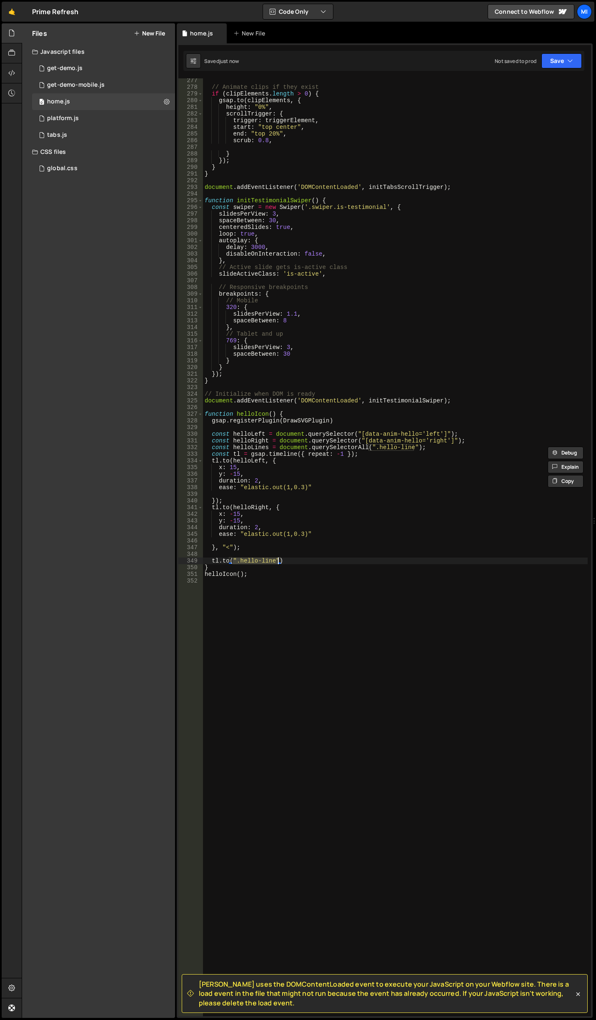
drag, startPoint x: 232, startPoint y: 561, endPoint x: 279, endPoint y: 562, distance: 46.3
click at [279, 562] on div "// Animate clips if they exist if ( clipElements . length > 0 ) { gsap . to ( c…" at bounding box center [395, 552] width 385 height 951
paste textarea "helloLines"
paste textarea ".to(icon.find(".path2"), { drawSVG: "100%", duration: 0.3, ease: "power2.out" }…"
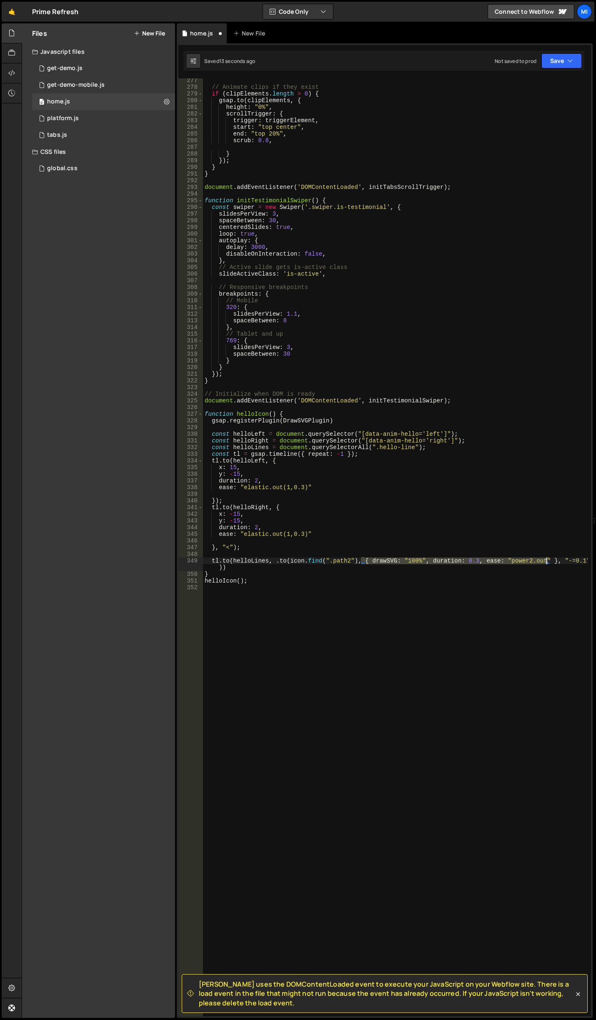
drag, startPoint x: 362, startPoint y: 561, endPoint x: 547, endPoint y: 560, distance: 185.2
click at [547, 560] on div "// Animate clips if they exist if ( clipElements . length > 0 ) { gsap . to ( c…" at bounding box center [395, 552] width 385 height 951
click at [402, 567] on div "// Animate clips if they exist if ( clipElements . length > 0 ) { gsap . to ( c…" at bounding box center [395, 552] width 385 height 951
paste textarea "{ drawSVG: "100%", duration: 0.3, ease: "power2.out""
type textarea "tl.to(helloLines, { drawSVG: "100%", duration: 0.3, ease: "power2.out" })"
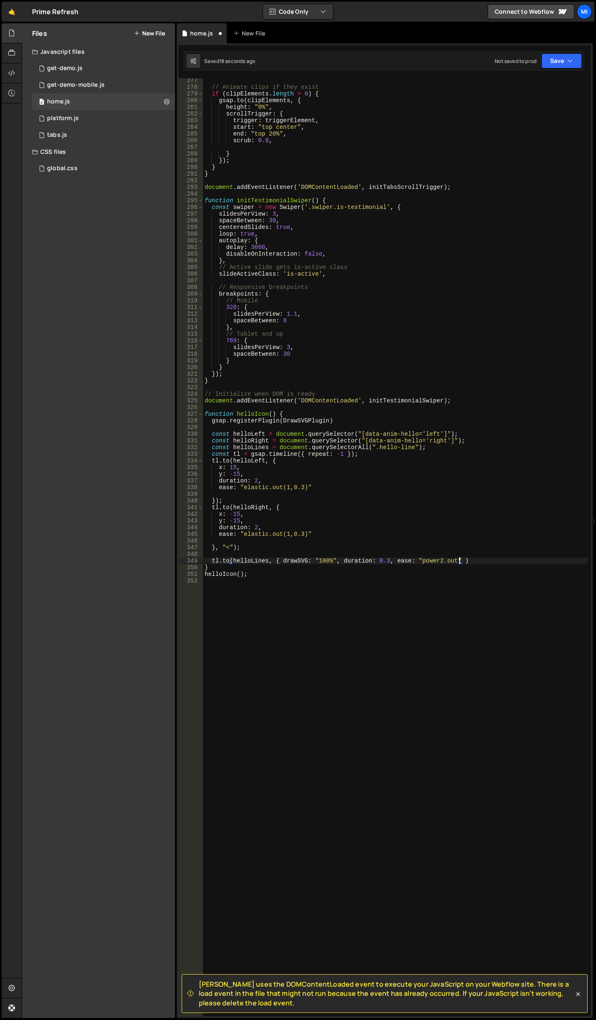
scroll to position [0, 18]
click at [490, 555] on div "// Animate clips if they exist if ( clipElements . length > 0 ) { gsap . to ( c…" at bounding box center [395, 552] width 385 height 951
click at [490, 560] on div "// Animate clips if they exist if ( clipElements . length > 0 ) { gsap . to ( c…" at bounding box center [395, 552] width 385 height 951
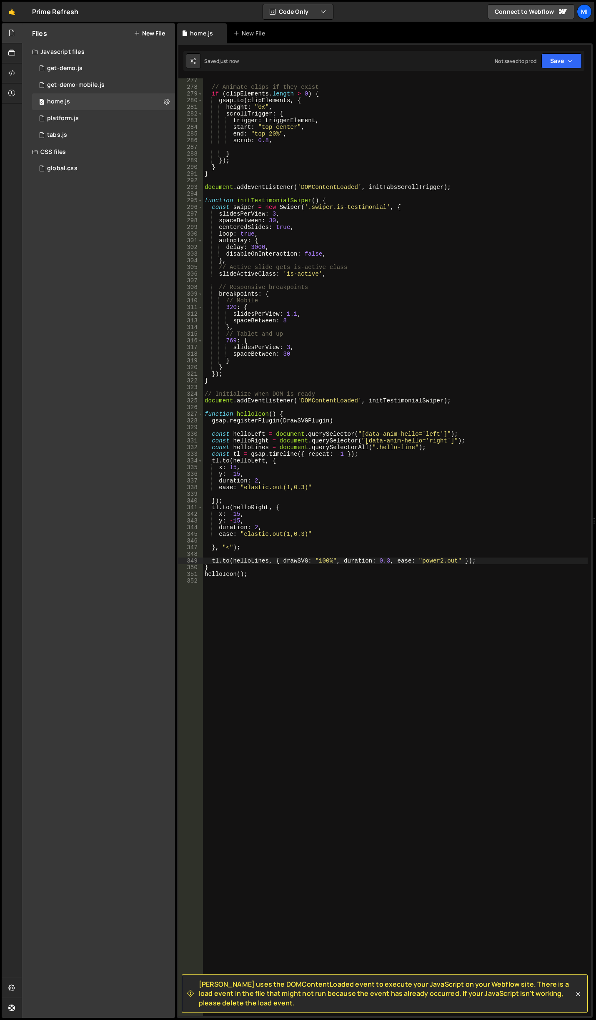
click at [363, 565] on div "// Animate clips if they exist if ( clipElements . length > 0 ) { gsap . to ( c…" at bounding box center [395, 552] width 385 height 951
click at [432, 447] on div "// Animate clips if they exist if ( clipElements . length > 0 ) { gsap . to ( c…" at bounding box center [395, 552] width 385 height 951
type textarea "const helloLines = document.querySelectorAll(".hello-line");"
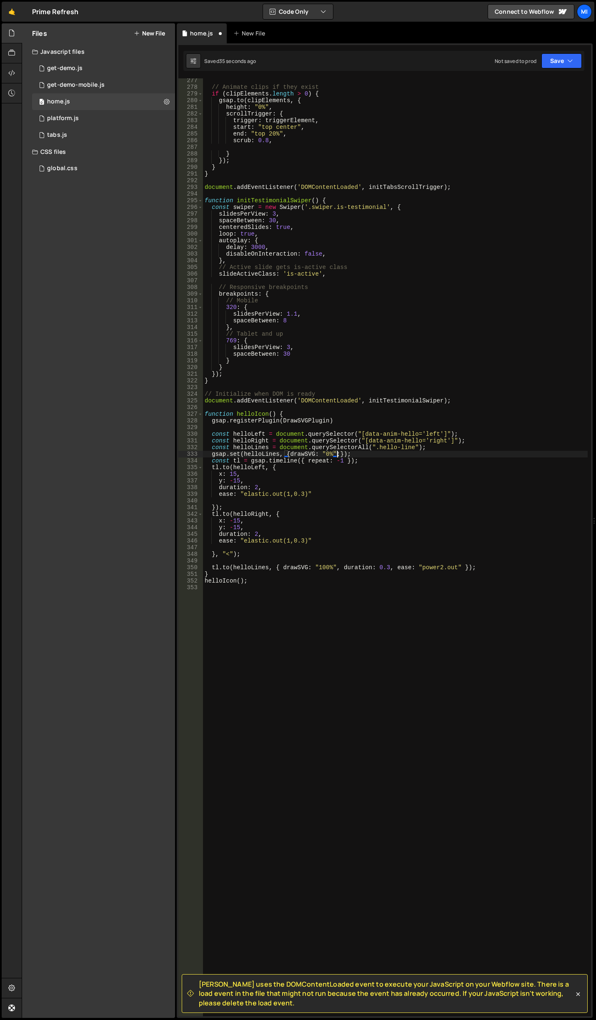
scroll to position [0, 9]
type textarea "gsap.set(helloLines, { drawSVG: "0%" });"
click at [335, 589] on div "// Animate clips if they exist if ( clipElements . length > 0 ) { gsap . to ( c…" at bounding box center [395, 552] width 385 height 951
click at [362, 578] on div "// Animate clips if they exist if ( clipElements . length > 0 ) { gsap . to ( c…" at bounding box center [395, 552] width 385 height 951
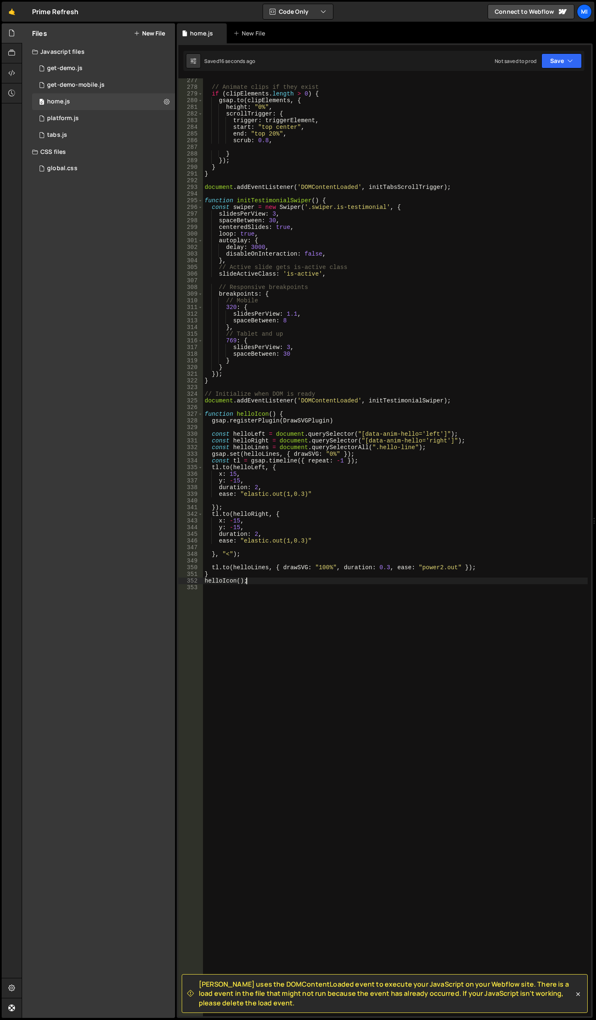
click at [463, 566] on div "// Animate clips if they exist if ( clipElements . length > 0 ) { gsap . to ( c…" at bounding box center [395, 552] width 385 height 951
type textarea "tl.to(helloLines, { drawSVG: "100%", duration: 0.3, ease: "power2.out" });"
paste textarea "tl.to(helloLines, { drawSVG: "100%", duration: 0.3, ease: "power2.out" });"
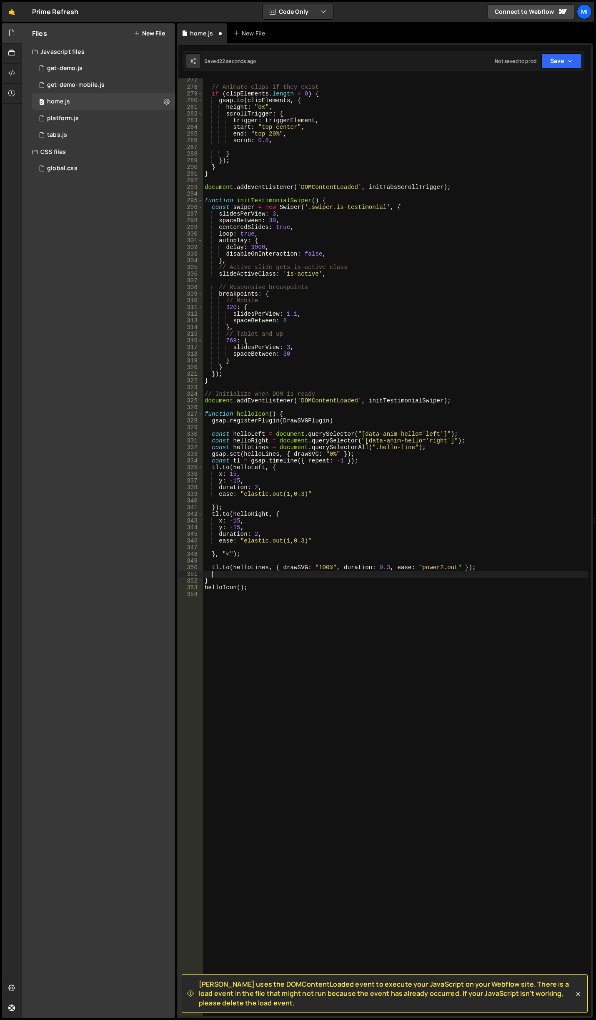
type textarea "tl.to(helloLines, { drawSVG: "100%", duration: 0.3, ease: "power2.out" });"
click at [462, 567] on div "// Animate clips if they exist if ( clipElements . length > 0 ) { gsap . to ( c…" at bounding box center [395, 552] width 385 height 951
click at [460, 575] on div "// Animate clips if they exist if ( clipElements . length > 0 ) { gsap . to ( c…" at bounding box center [395, 552] width 385 height 951
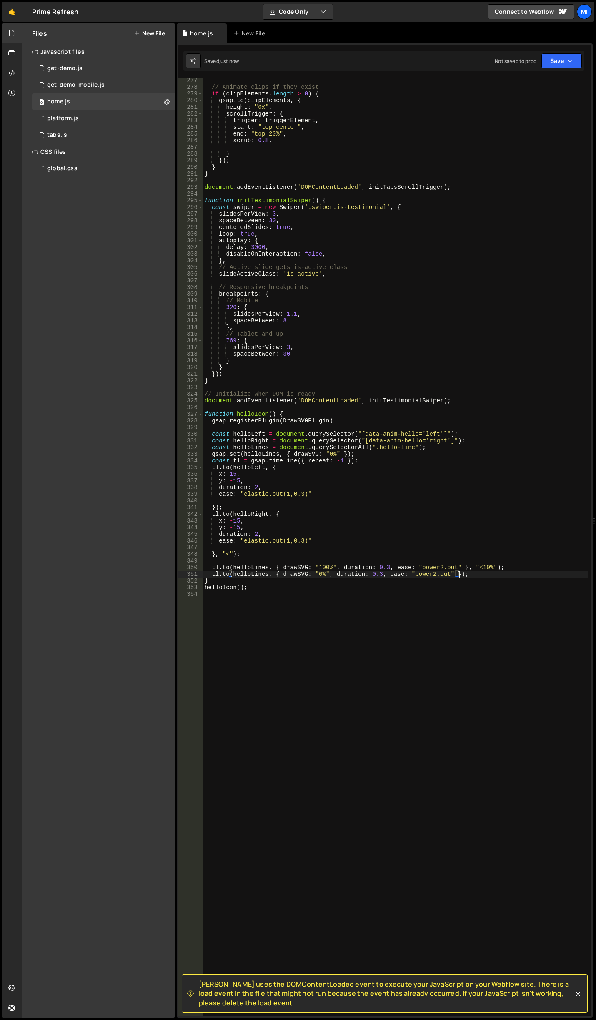
click at [458, 573] on div "// Animate clips if they exist if ( clipElements . length > 0 ) { gsap . to ( c…" at bounding box center [395, 552] width 385 height 951
click at [459, 566] on div "// Animate clips if they exist if ( clipElements . length > 0 ) { gsap . to ( c…" at bounding box center [395, 552] width 385 height 951
click at [280, 590] on div "// Animate clips if they exist if ( clipElements . length > 0 ) { gsap . to ( c…" at bounding box center [395, 552] width 385 height 951
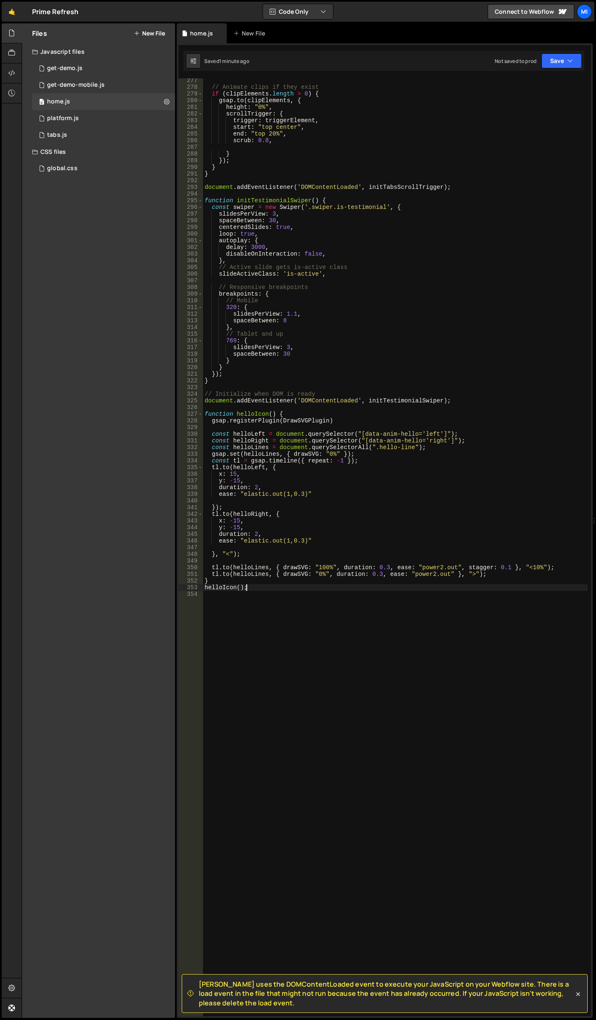
scroll to position [0, 3]
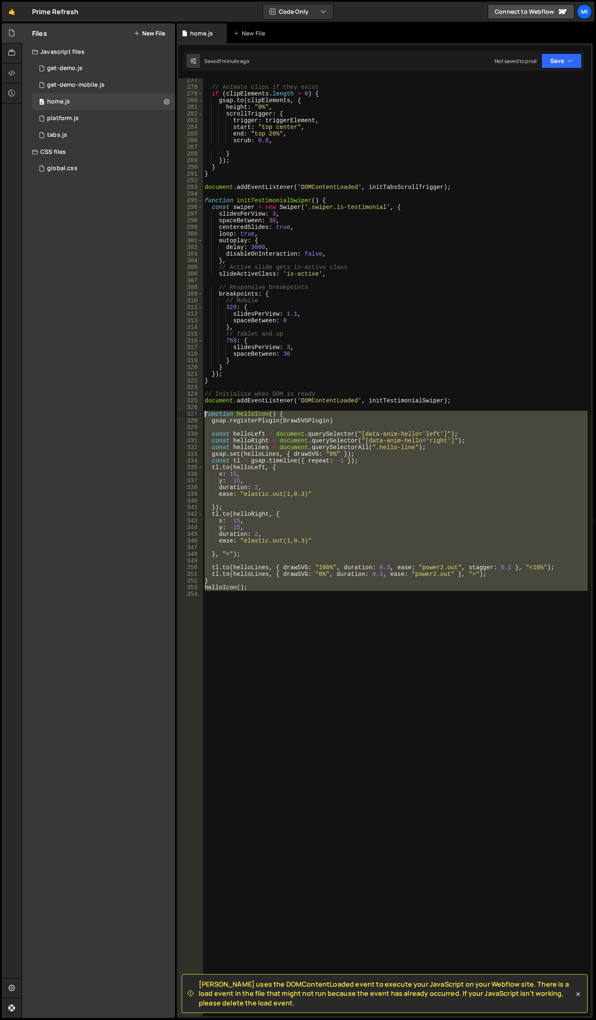
drag, startPoint x: 273, startPoint y: 592, endPoint x: 182, endPoint y: 416, distance: 198.3
click at [182, 416] on div "helloIcon(); 277 278 279 280 281 282 283 284 285 286 287 288 289 290 291 292 29…" at bounding box center [384, 547] width 413 height 938
type textarea "function helloIcon() { gsap.registerPlugin(DrawSVGPlugin)"
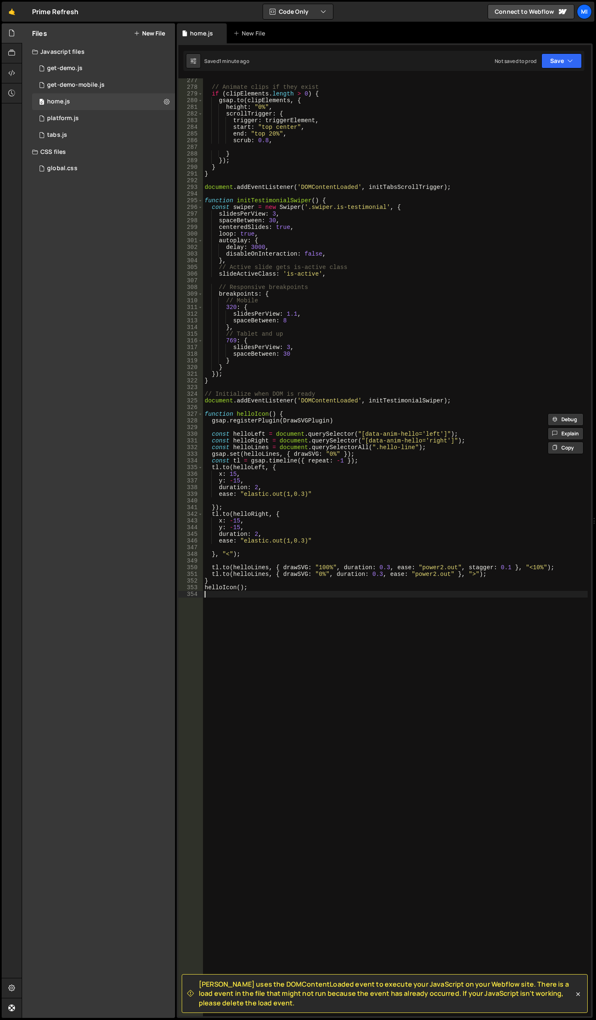
click at [274, 647] on div "// Animate clips if they exist if ( clipElements . length > 0 ) { gsap . to ( c…" at bounding box center [395, 552] width 385 height 951
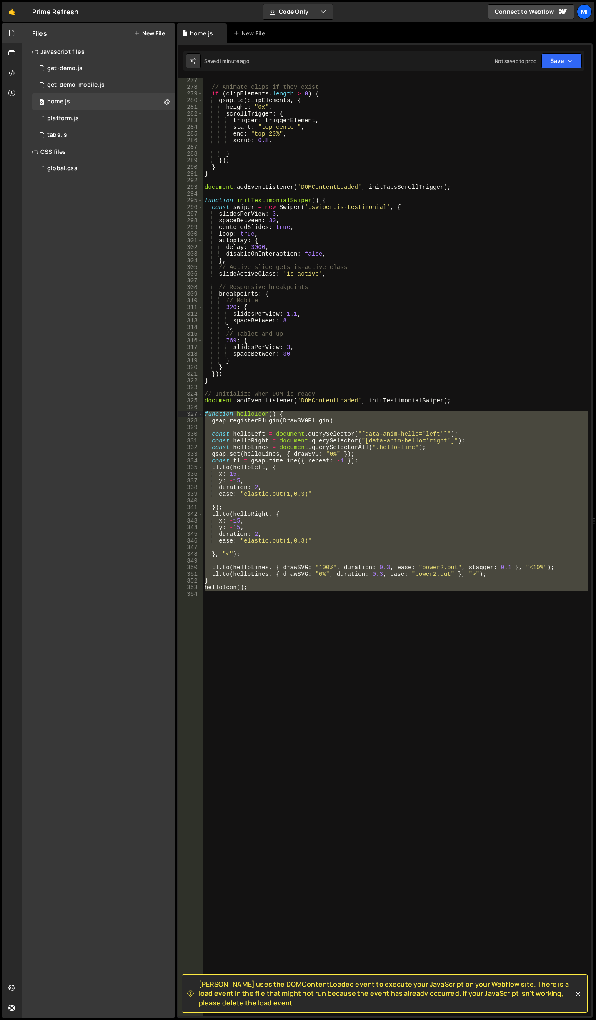
drag, startPoint x: 274, startPoint y: 633, endPoint x: 156, endPoint y: 417, distance: 246.5
click at [156, 417] on div "Files New File Javascript files 0 get-demo.js 0 0 get-demo-mobile.js 0 0 home.j…" at bounding box center [309, 520] width 575 height 995
paste textarea "initHelloIcon();"
type textarea "initHelloIcon();"
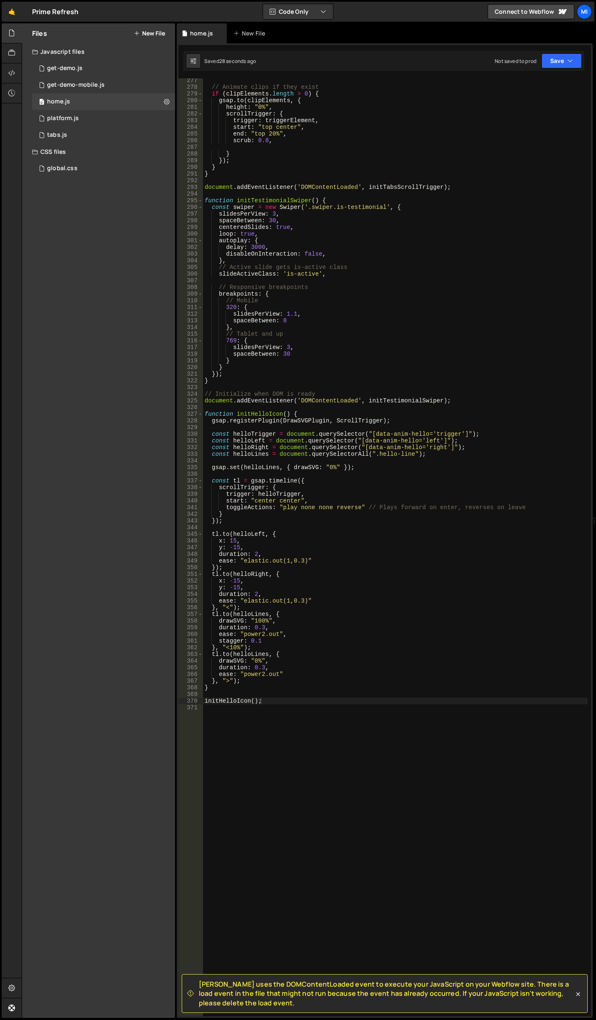
click at [379, 471] on div "// Animate clips if they exist if ( clipElements . length > 0 ) { gsap . to ( c…" at bounding box center [395, 552] width 385 height 951
click at [361, 523] on div "// Animate clips if they exist if ( clipElements . length > 0 ) { gsap . to ( c…" at bounding box center [395, 552] width 385 height 951
type textarea "});"
click at [468, 448] on div "// Animate clips if they exist if ( clipElements . length > 0 ) { gsap . to ( c…" at bounding box center [395, 552] width 385 height 951
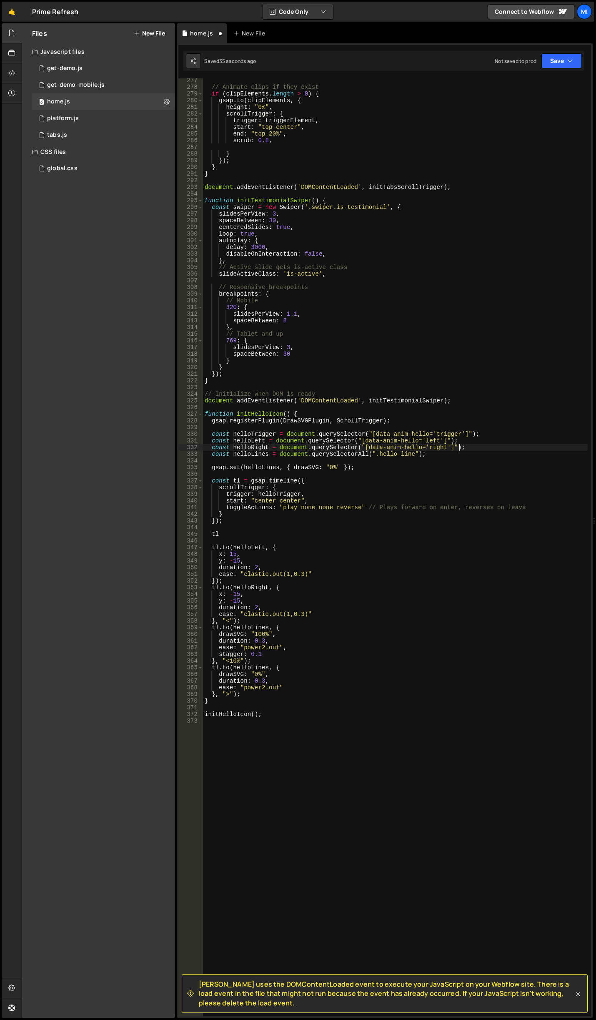
click at [466, 457] on div "// Animate clips if they exist if ( clipElements . length > 0 ) { gsap . to ( c…" at bounding box center [395, 552] width 385 height 951
click at [459, 450] on div "// Animate clips if they exist if ( clipElements . length > 0 ) { gsap . to ( c…" at bounding box center [395, 552] width 385 height 951
type textarea "const helloRight = document.querySelector("[data-anim-hello='right']");"
click at [481, 428] on div "// Animate clips if they exist if ( clipElements . length > 0 ) { gsap . to ( c…" at bounding box center [395, 552] width 385 height 951
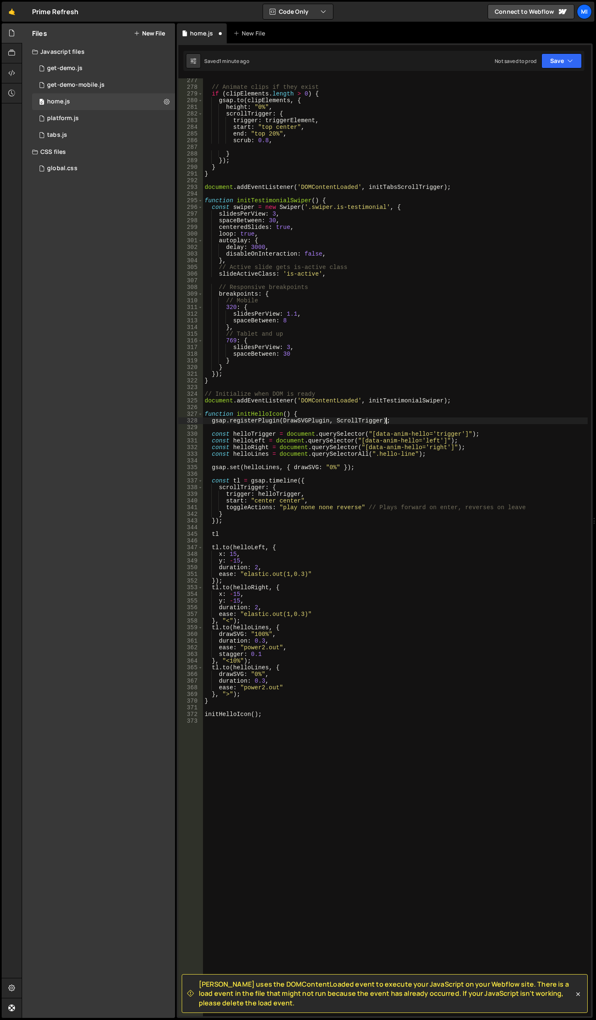
click at [482, 423] on div "// Animate clips if they exist if ( clipElements . length > 0 ) { gsap . to ( c…" at bounding box center [395, 552] width 385 height 951
type textarea "gsap.registerPlugin(DrawSVGPlugin, ScrollTrigger);"
type textarea "const helloTrigger = document.querySelector("[data-anim-hello='trigger']");"
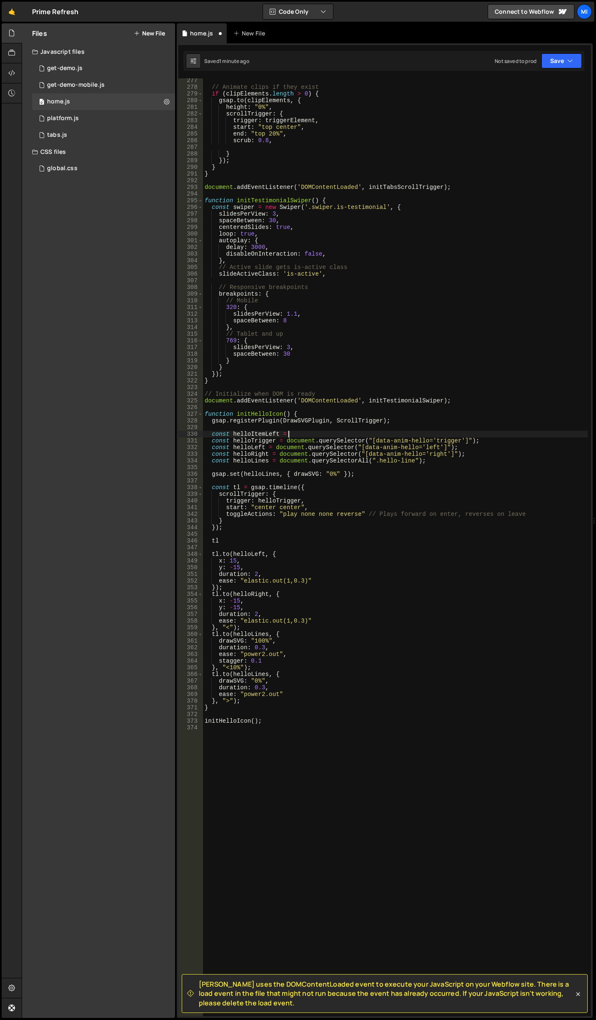
scroll to position [0, 5]
paste textarea "document.querySelector("[data-anim-hello='trigger']");"
type textarea "const helloItemLeft = document.querySelector("[data-anim-hello='itemLeft']");"
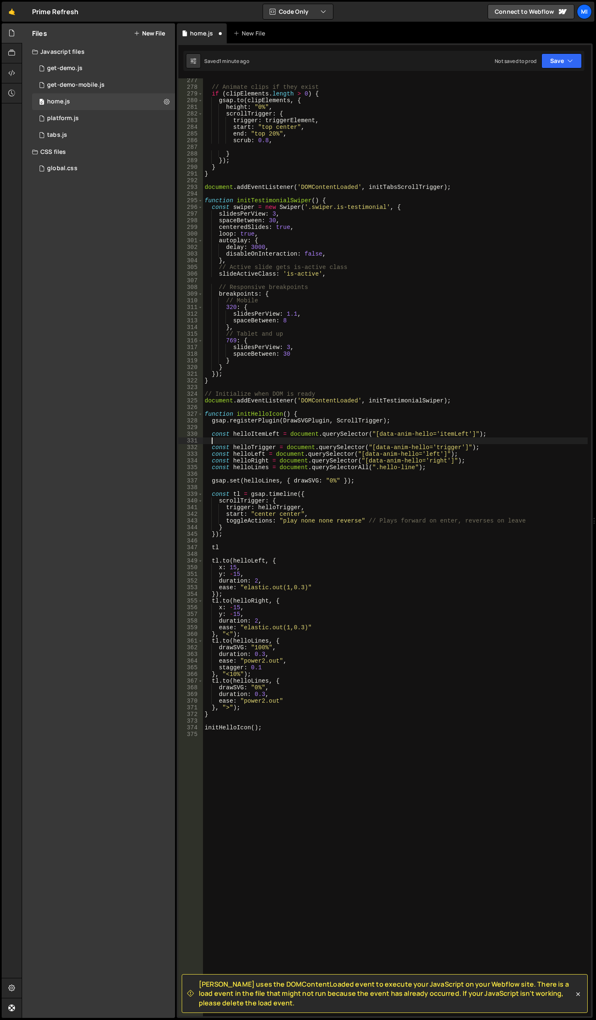
paste textarea "const helloItemLeft = document.querySelector("[data-anim-hello='itemLeft']");"
click at [297, 545] on div "// Animate clips if they exist if ( clipElements . length > 0 ) { gsap . to ( c…" at bounding box center [395, 552] width 385 height 951
type textarea "t"
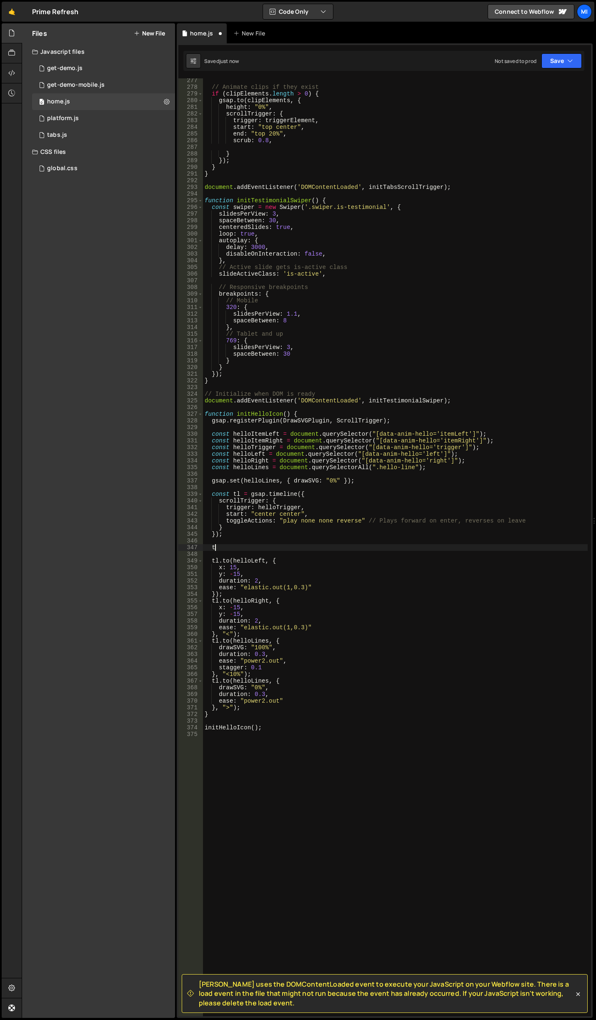
scroll to position [0, 0]
type textarea "tl.to(helloLeft, {"
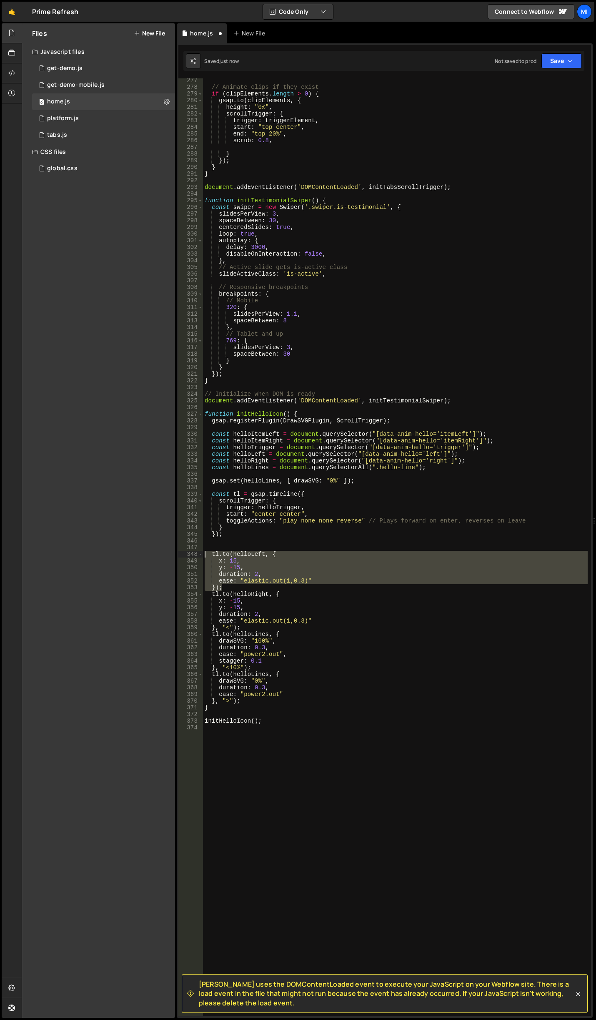
drag, startPoint x: 244, startPoint y: 586, endPoint x: 205, endPoint y: 556, distance: 49.4
click at [205, 556] on div "// Animate clips if they exist if ( clipElements . length > 0 ) { gsap . to ( c…" at bounding box center [395, 552] width 385 height 951
type textarea "tl.to(helloLeft, { x: 15,"
click at [251, 541] on div "// Animate clips if they exist if ( clipElements . length > 0 ) { gsap . to ( c…" at bounding box center [395, 552] width 385 height 951
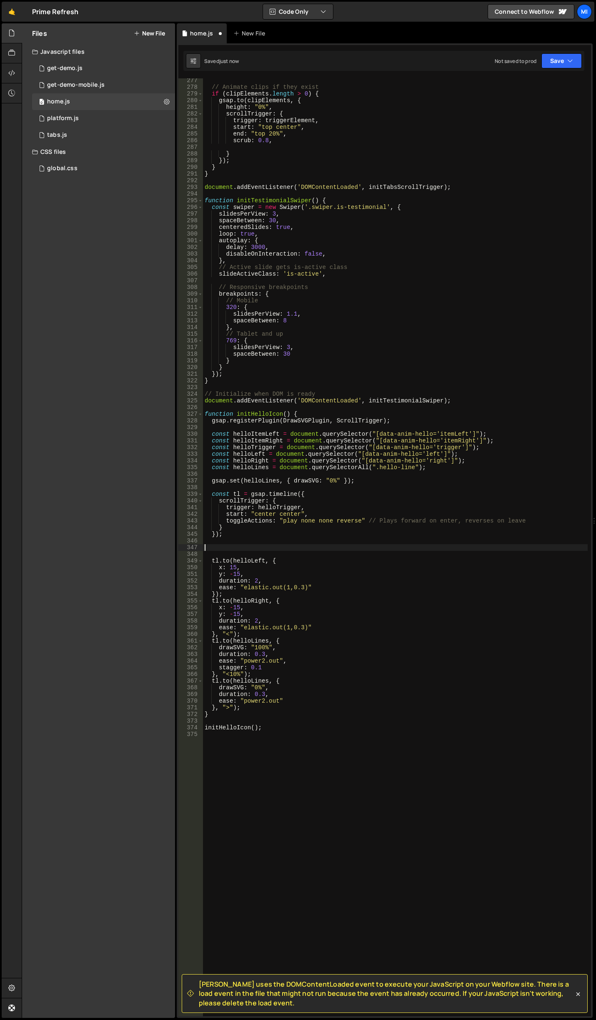
paste textarea "});"
click at [229, 548] on div "// Animate clips if they exist if ( clipElements . length > 0 ) { gsap . to ( c…" at bounding box center [395, 552] width 385 height 951
type textarea "y: -15,"
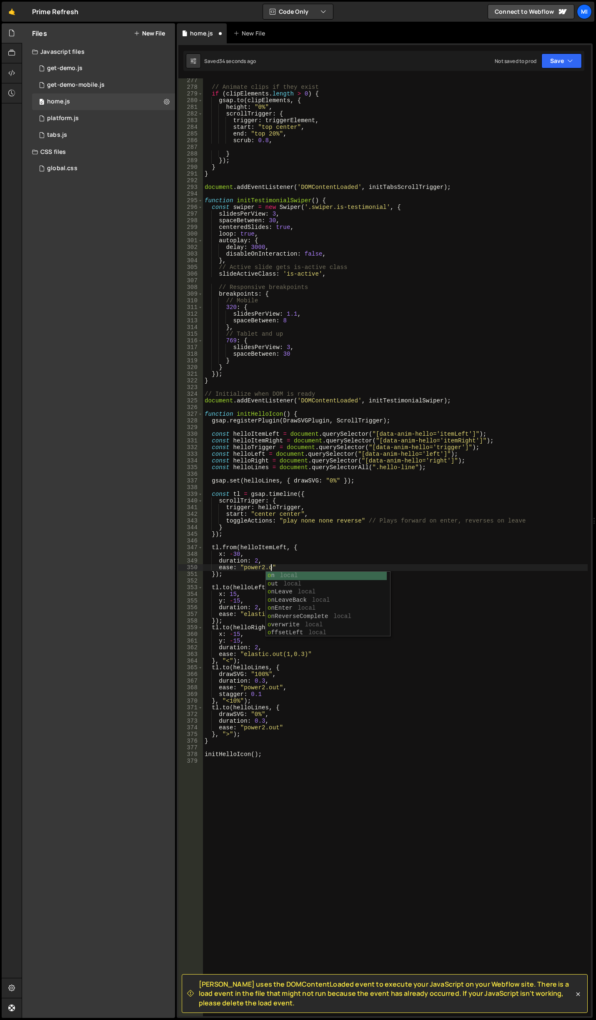
scroll to position [0, 5]
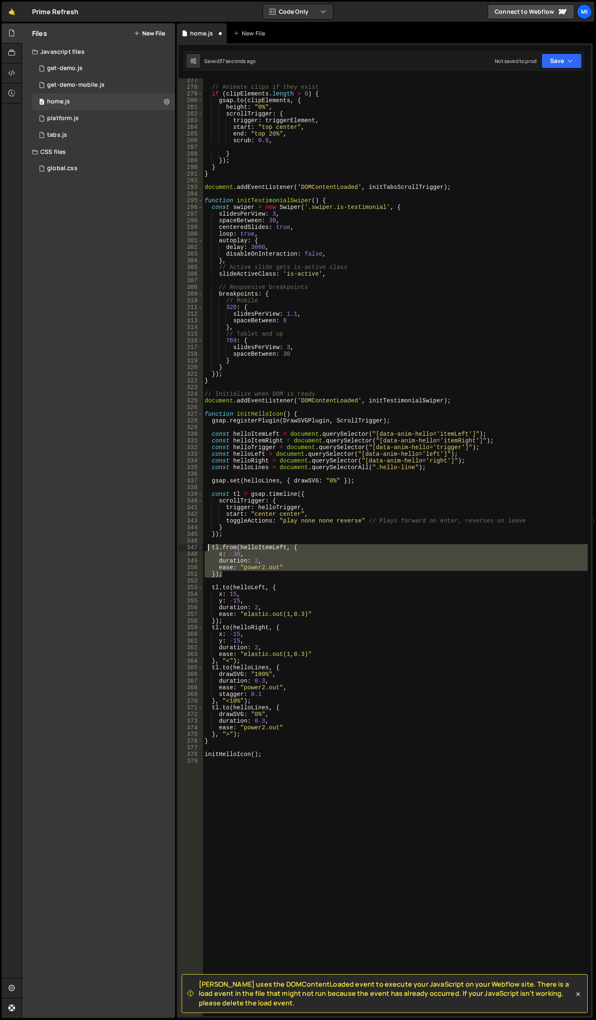
drag, startPoint x: 225, startPoint y: 573, endPoint x: 207, endPoint y: 548, distance: 31.4
click at [207, 548] on div "// Animate clips if they exist if ( clipElements . length > 0 ) { gsap . to ( c…" at bounding box center [395, 552] width 385 height 951
click at [236, 571] on div "// Animate clips if they exist if ( clipElements . length > 0 ) { gsap . to ( c…" at bounding box center [395, 552] width 385 height 951
type textarea "ease: "power2.out" });"
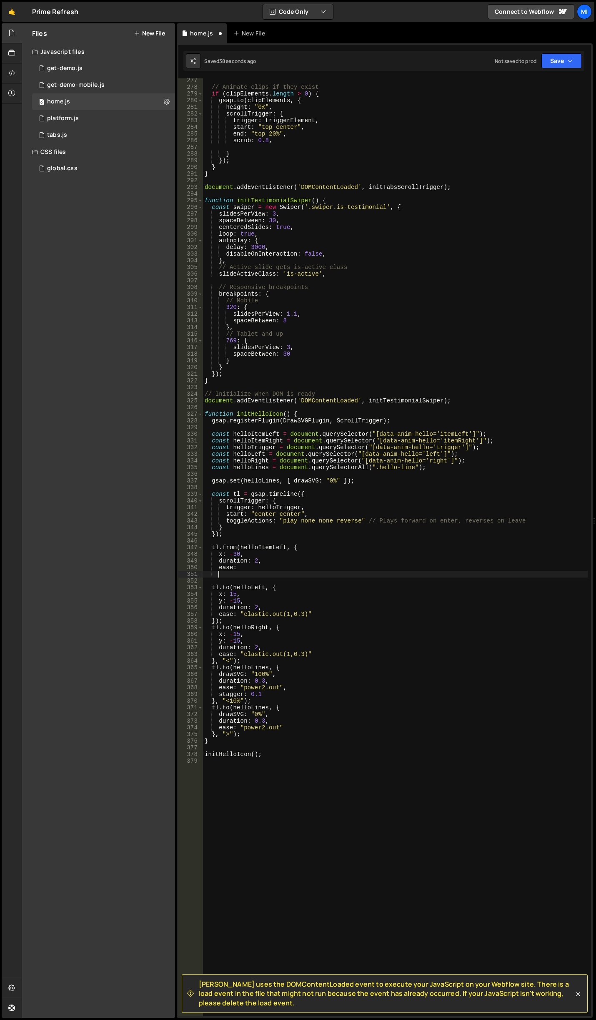
scroll to position [0, 0]
type textarea "ease: "power2.out" });"
click at [239, 579] on div "// Animate clips if they exist if ( clipElements . length > 0 ) { gsap . to ( c…" at bounding box center [395, 552] width 385 height 951
paste textarea "});"
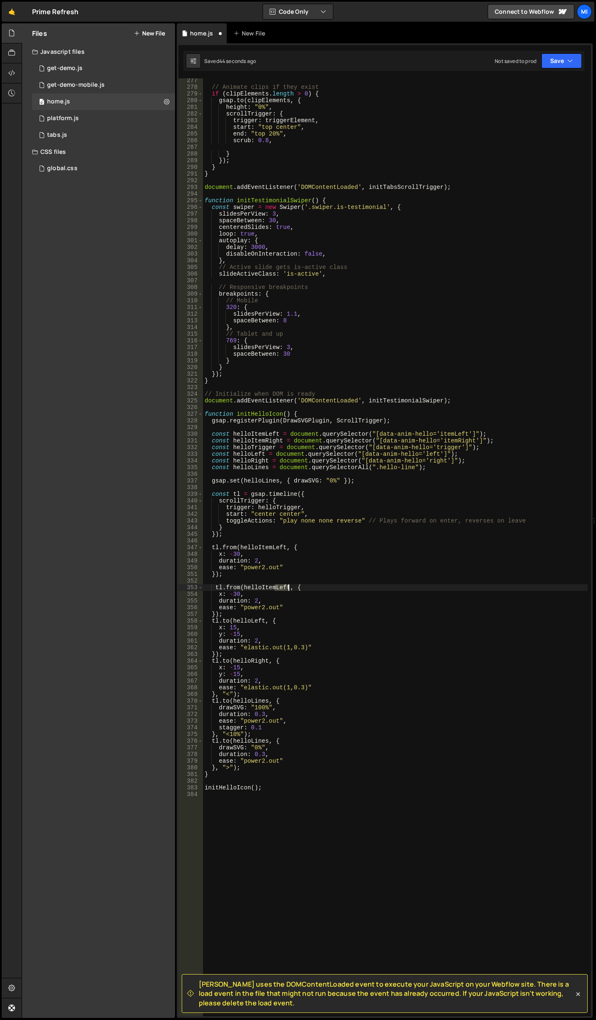
drag, startPoint x: 274, startPoint y: 587, endPoint x: 288, endPoint y: 586, distance: 13.8
click at [288, 586] on div "// Animate clips if they exist if ( clipElements . length > 0 ) { gsap . to ( c…" at bounding box center [395, 552] width 385 height 951
click at [257, 561] on div "// Animate clips if they exist if ( clipElements . length > 0 ) { gsap . to ( c…" at bounding box center [395, 552] width 385 height 951
type textarea "});"
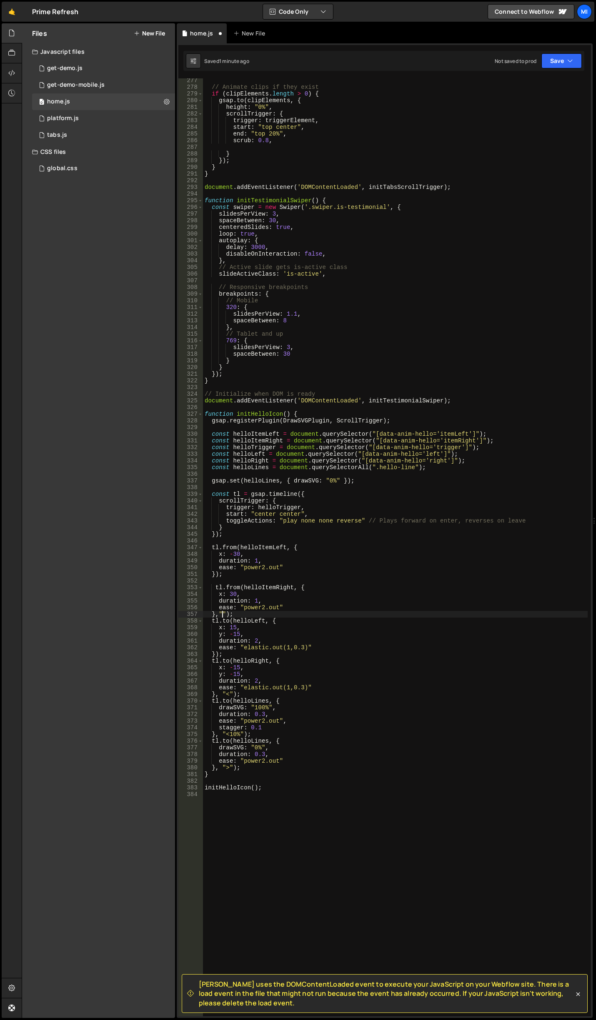
scroll to position [0, 1]
click at [287, 624] on div "// Animate clips if they exist if ( clipElements . length > 0 ) { gsap . to ( c…" at bounding box center [395, 552] width 385 height 951
click at [256, 603] on div "// Animate clips if they exist if ( clipElements . length > 0 ) { gsap . to ( c…" at bounding box center [395, 552] width 385 height 951
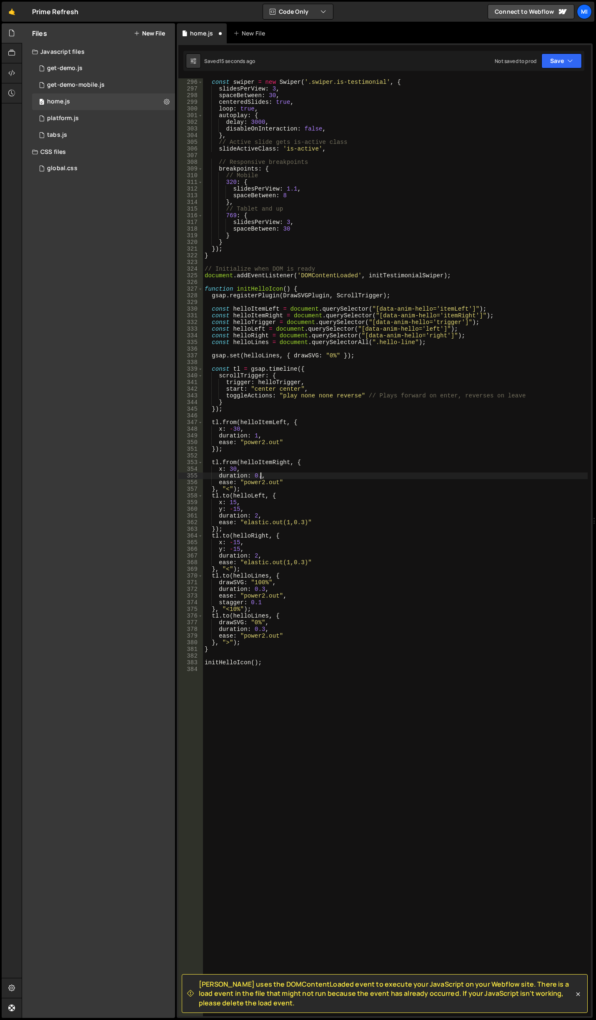
scroll to position [0, 4]
click at [256, 435] on div "function initTestimonialSwiper ( ) { const swiper = new Swiper ( '.swiper.is-te…" at bounding box center [395, 547] width 385 height 951
click at [292, 495] on div "function initTestimonialSwiper ( ) { const swiper = new Swiper ( '.swiper.is-te…" at bounding box center [395, 547] width 385 height 951
click at [269, 482] on div "function initTestimonialSwiper ( ) { const swiper = new Swiper ( '.swiper.is-te…" at bounding box center [395, 547] width 385 height 951
click at [286, 533] on div "function initTestimonialSwiper ( ) { const swiper = new Swiper ( '.swiper.is-te…" at bounding box center [395, 547] width 385 height 951
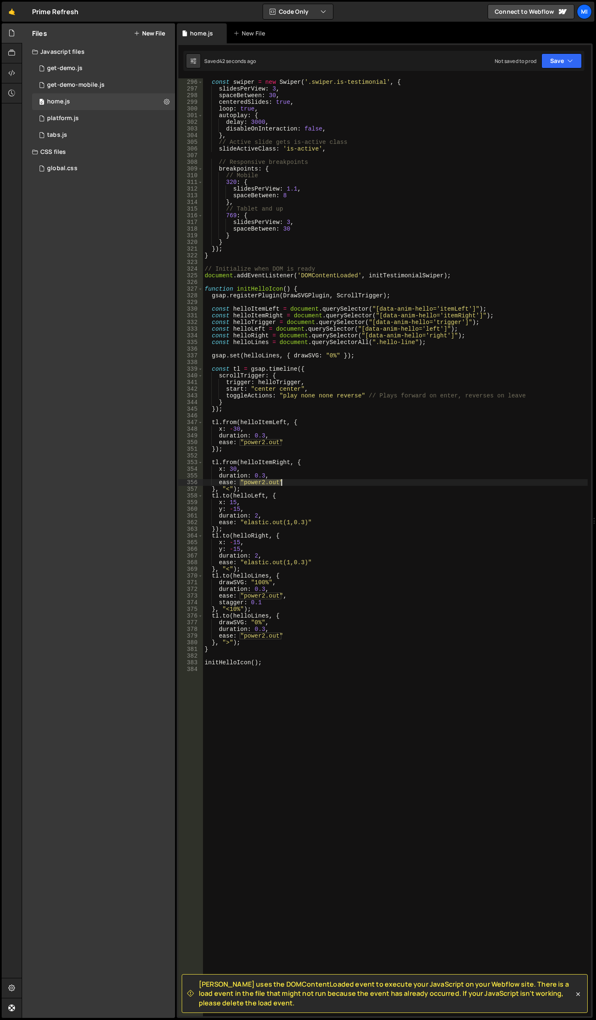
drag, startPoint x: 241, startPoint y: 481, endPoint x: 282, endPoint y: 482, distance: 40.9
click at [282, 482] on div "function initTestimonialSwiper ( ) { const swiper = new Swiper ( '.swiper.is-te…" at bounding box center [395, 547] width 385 height 951
paste textarea "expo.in"
drag, startPoint x: 240, startPoint y: 442, endPoint x: 280, endPoint y: 444, distance: 39.7
click at [280, 444] on div "function initTestimonialSwiper ( ) { const swiper = new Swiper ( '.swiper.is-te…" at bounding box center [395, 547] width 385 height 951
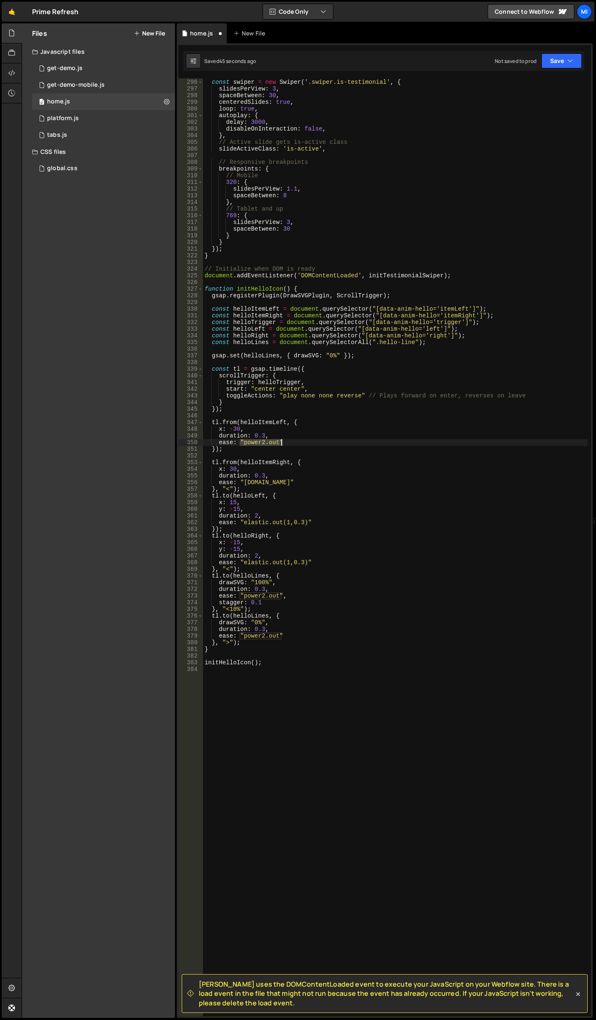
paste textarea "expo.in"
click at [358, 558] on div "function initTestimonialSwiper ( ) { const swiper = new Swiper ( '.swiper.is-te…" at bounding box center [395, 547] width 385 height 951
click at [286, 573] on div "function initTestimonialSwiper ( ) { const swiper = new Swiper ( '.swiper.is-te…" at bounding box center [395, 547] width 385 height 951
click at [282, 491] on div "function initTestimonialSwiper ( ) { const swiper = new Swiper ( '.swiper.is-te…" at bounding box center [395, 547] width 385 height 951
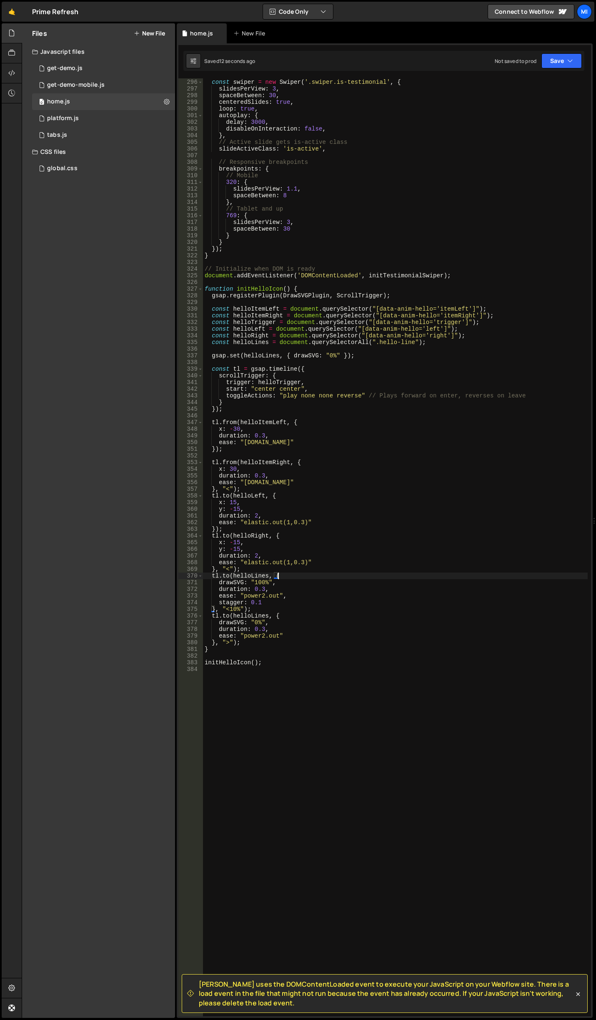
type textarea "}, "<");"
click at [322, 413] on div "function initTestimonialSwiper ( ) { const swiper = new Swiper ( '.swiper.is-te…" at bounding box center [395, 547] width 385 height 951
drag, startPoint x: 279, startPoint y: 390, endPoint x: 299, endPoint y: 390, distance: 19.6
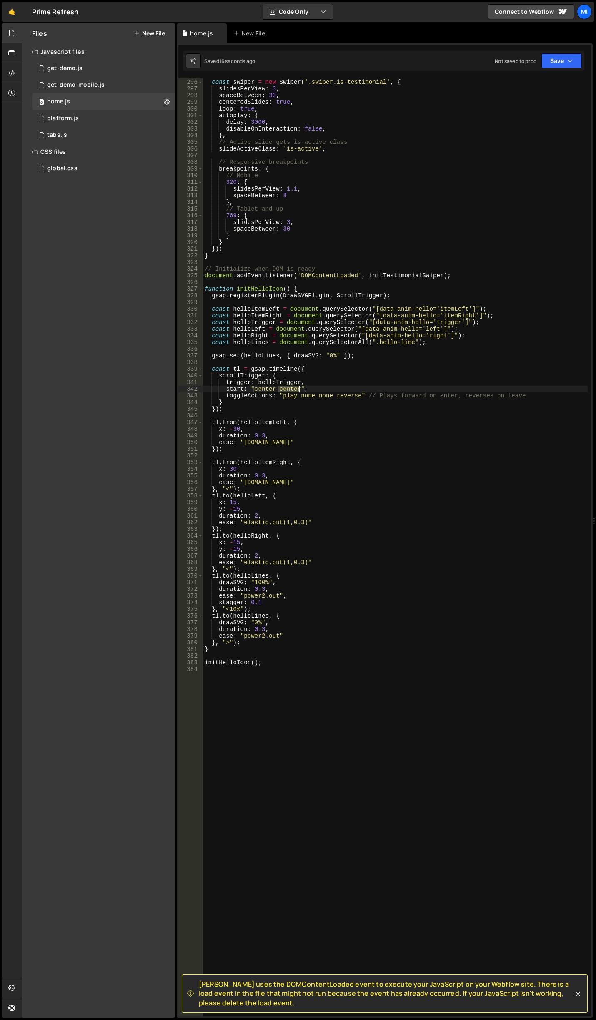
click at [299, 390] on div "function initTestimonialSwiper ( ) { const swiper = new Swiper ( '.swiper.is-te…" at bounding box center [395, 547] width 385 height 951
type textarea "start: "center 60%","
click at [284, 454] on div "function initTestimonialSwiper ( ) { const swiper = new Swiper ( '.swiper.is-te…" at bounding box center [395, 547] width 385 height 951
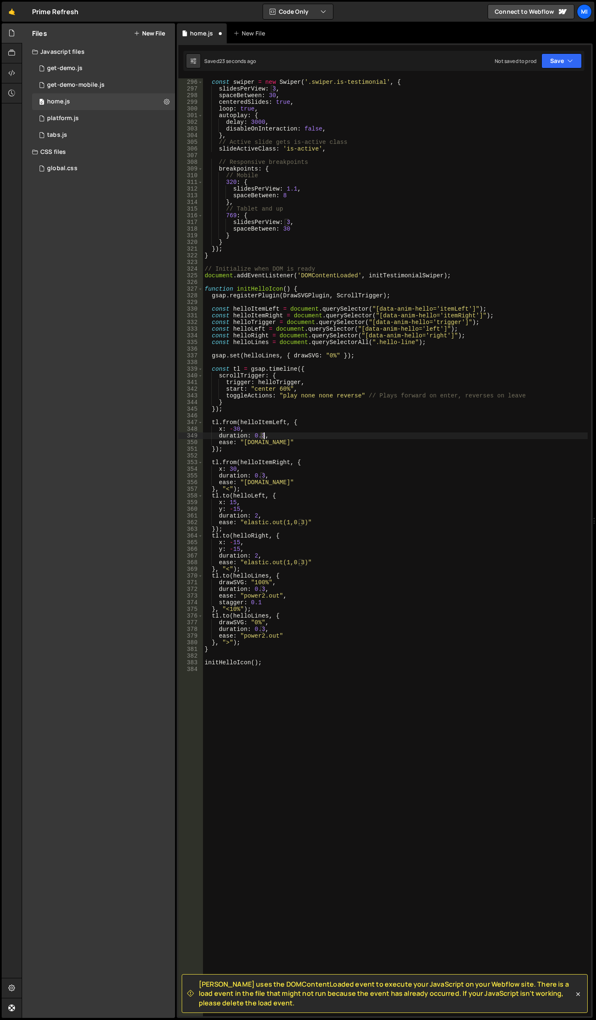
click at [264, 437] on div "function initTestimonialSwiper ( ) { const swiper = new Swiper ( '.swiper.is-te…" at bounding box center [395, 547] width 385 height 951
drag, startPoint x: 259, startPoint y: 474, endPoint x: 265, endPoint y: 383, distance: 91.5
click at [264, 474] on div "function initTestimonialSwiper ( ) { const swiper = new Swiper ( '.swiper.is-te…" at bounding box center [395, 547] width 385 height 951
type textarea "duration: 0.5,"
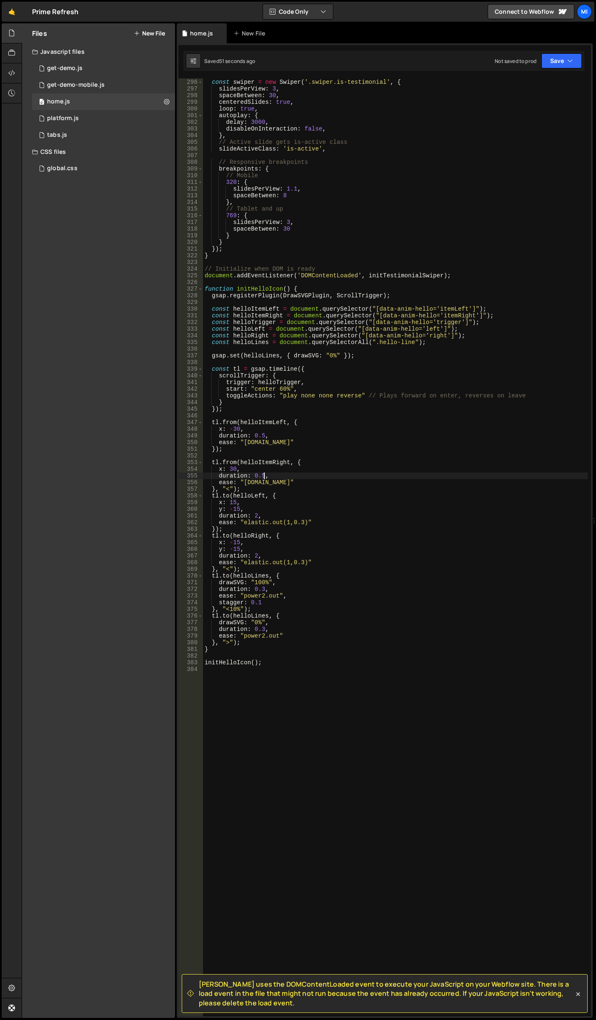
drag, startPoint x: 347, startPoint y: 413, endPoint x: 328, endPoint y: 405, distance: 20.7
click at [347, 413] on div "function initTestimonialSwiper ( ) { const swiper = new Swiper ( '.swiper.is-te…" at bounding box center [395, 547] width 385 height 951
drag, startPoint x: 278, startPoint y: 388, endPoint x: 282, endPoint y: 388, distance: 4.6
click at [282, 388] on div "function initTestimonialSwiper ( ) { const swiper = new Swiper ( '.swiper.is-te…" at bounding box center [395, 547] width 385 height 951
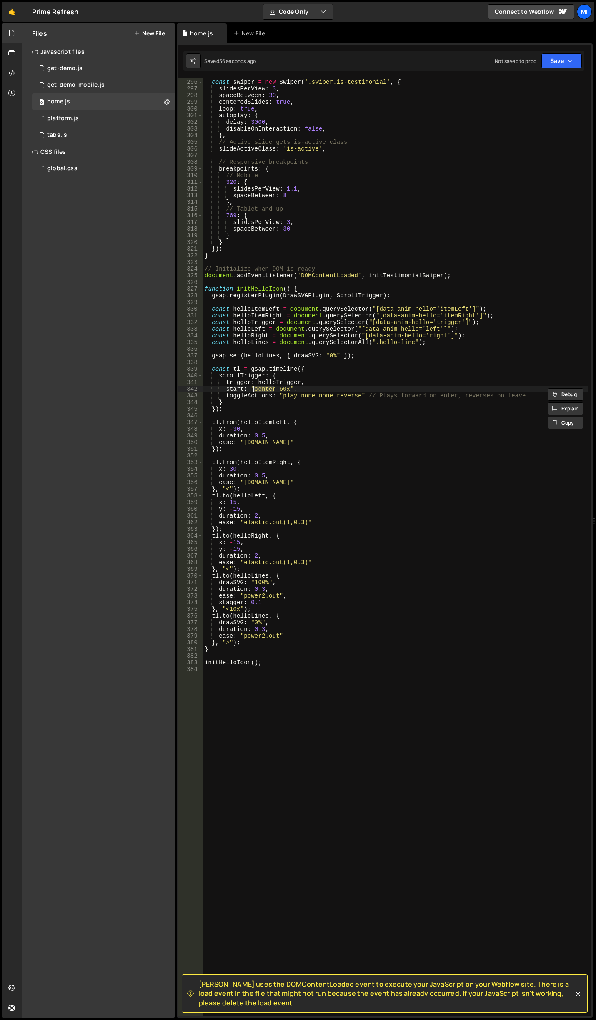
drag, startPoint x: 276, startPoint y: 386, endPoint x: 255, endPoint y: 387, distance: 20.9
click at [255, 387] on div "function initTestimonialSwiper ( ) { const swiper = new Swiper ( '.swiper.is-te…" at bounding box center [395, 547] width 385 height 951
click at [412, 436] on div "function initTestimonialSwiper ( ) { const swiper = new Swiper ( '.swiper.is-te…" at bounding box center [395, 547] width 385 height 951
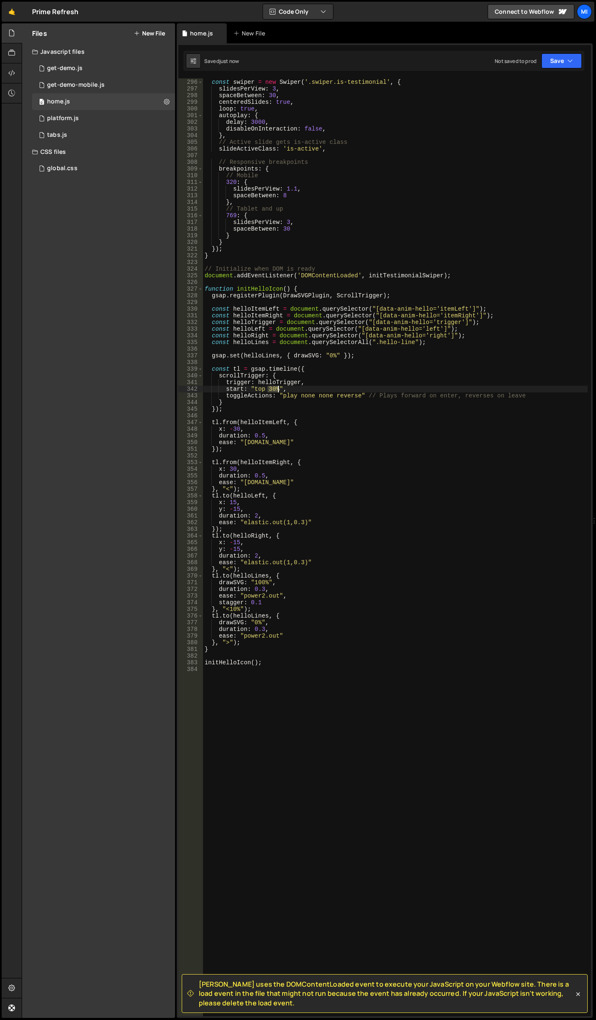
drag, startPoint x: 268, startPoint y: 389, endPoint x: 279, endPoint y: 391, distance: 11.0
click at [279, 391] on div "function initTestimonialSwiper ( ) { const swiper = new Swiper ( '.swiper.is-te…" at bounding box center [395, 547] width 385 height 951
click at [288, 391] on div "function initTestimonialSwiper ( ) { const swiper = new Swiper ( '.swiper.is-te…" at bounding box center [395, 547] width 385 height 951
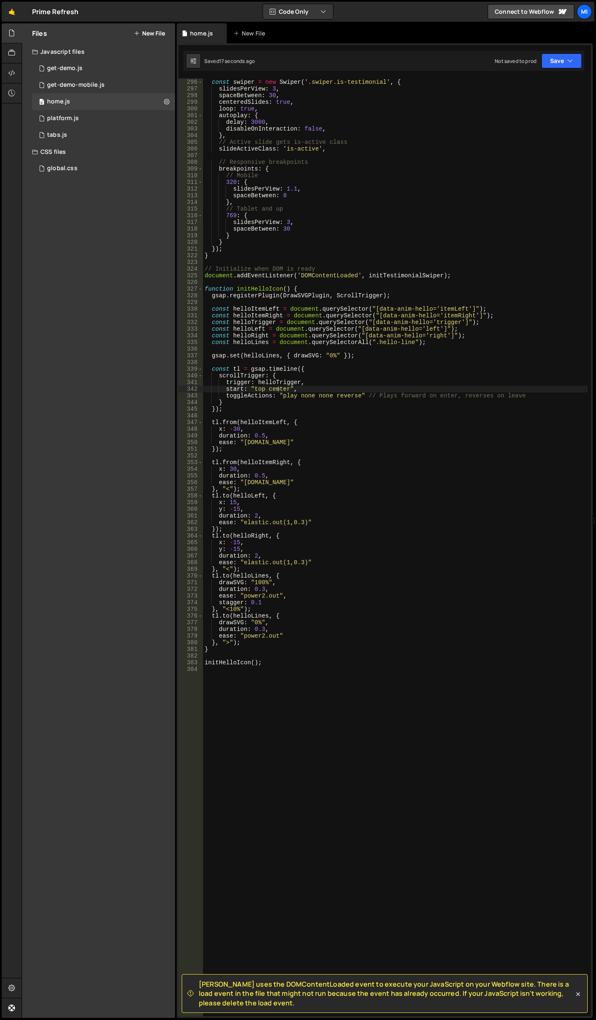
click at [311, 378] on div "function initTestimonialSwiper ( ) { const swiper = new Swiper ( '.swiper.is-te…" at bounding box center [395, 547] width 385 height 951
click at [278, 389] on div "function initTestimonialSwiper ( ) { const swiper = new Swiper ( '.swiper.is-te…" at bounding box center [395, 547] width 385 height 951
drag, startPoint x: 267, startPoint y: 388, endPoint x: 289, endPoint y: 388, distance: 21.7
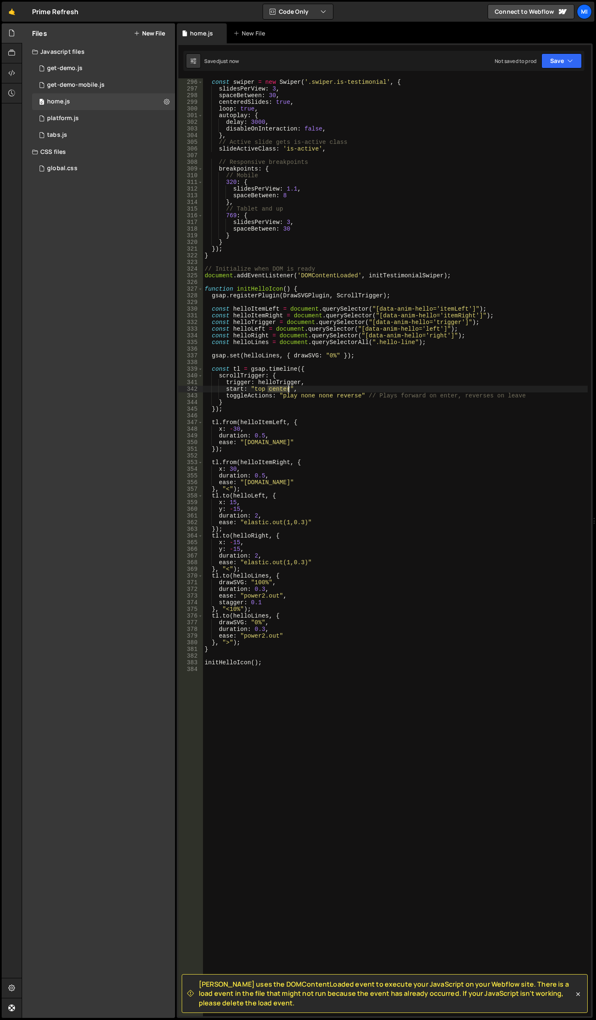
click at [289, 388] on div "function initTestimonialSwiper ( ) { const swiper = new Swiper ( '.swiper.is-te…" at bounding box center [395, 547] width 385 height 951
type textarea "start: "top 70%","
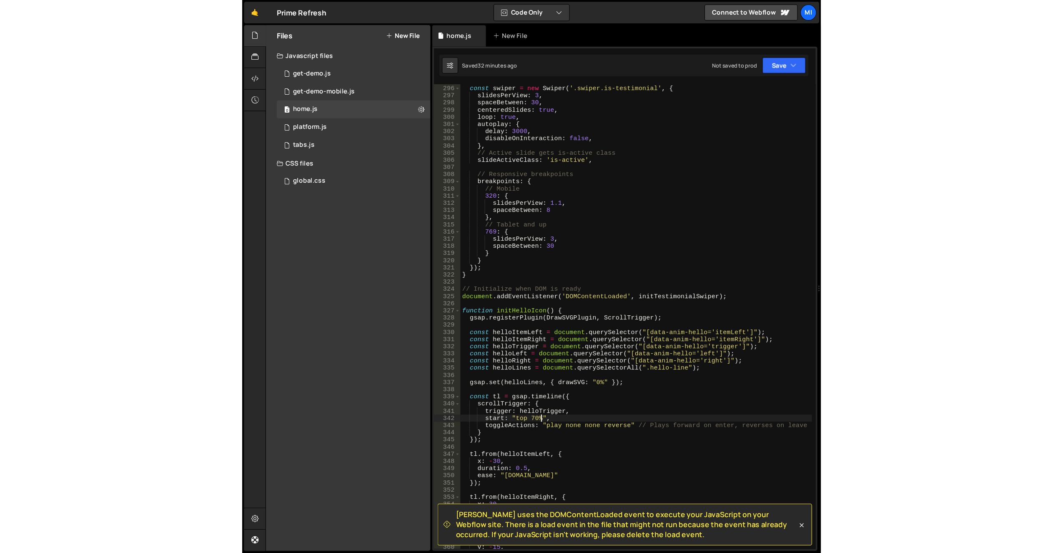
scroll to position [1968, 0]
